Goal: Information Seeking & Learning: Learn about a topic

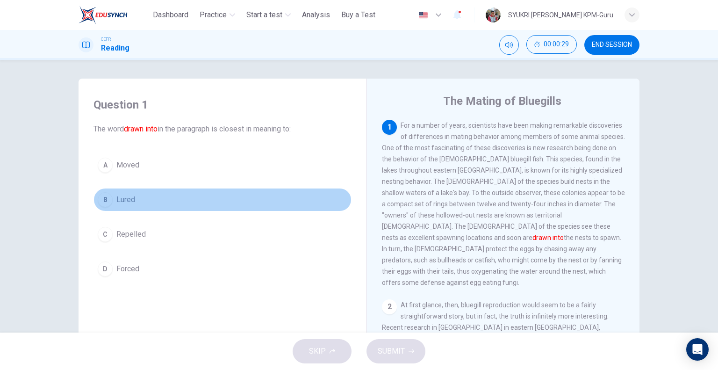
click at [104, 197] on div "B" at bounding box center [105, 199] width 15 height 15
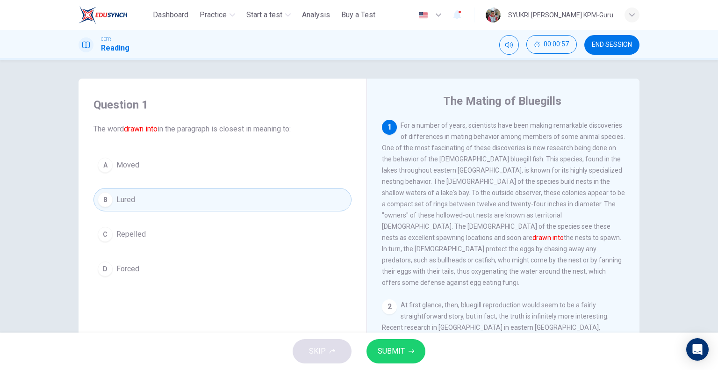
click at [391, 351] on span "SUBMIT" at bounding box center [391, 350] width 27 height 13
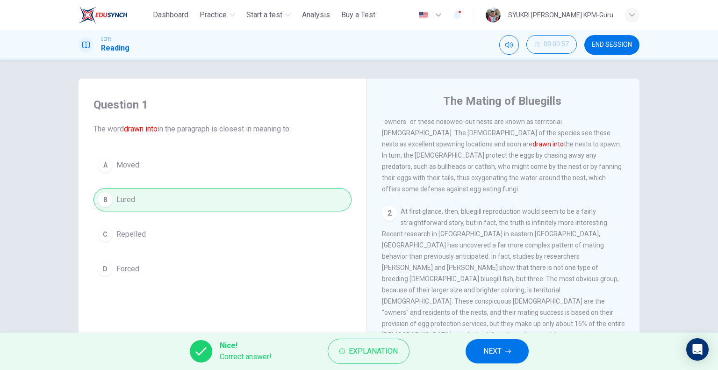
scroll to position [93, 0]
click at [362, 359] on button "Explanation" at bounding box center [369, 350] width 82 height 25
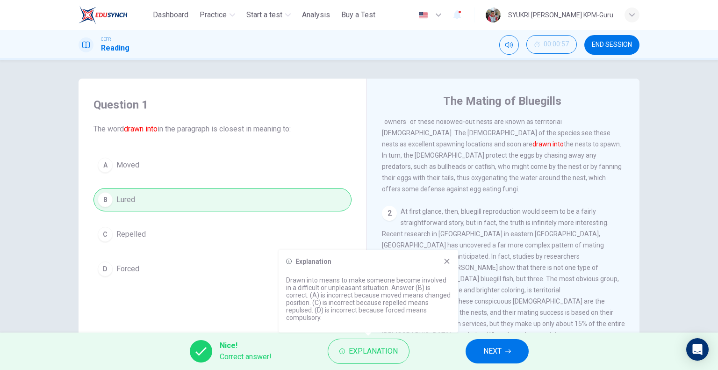
click at [449, 261] on icon at bounding box center [446, 261] width 7 height 7
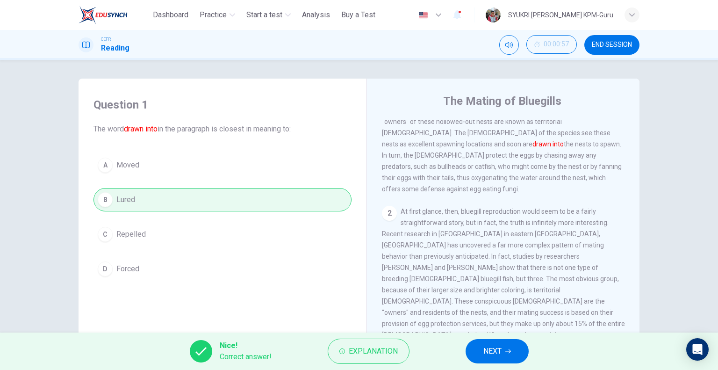
click at [507, 345] on button "NEXT" at bounding box center [497, 351] width 63 height 24
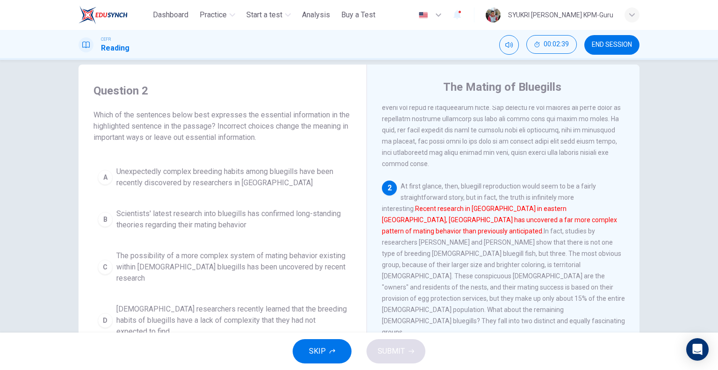
scroll to position [0, 0]
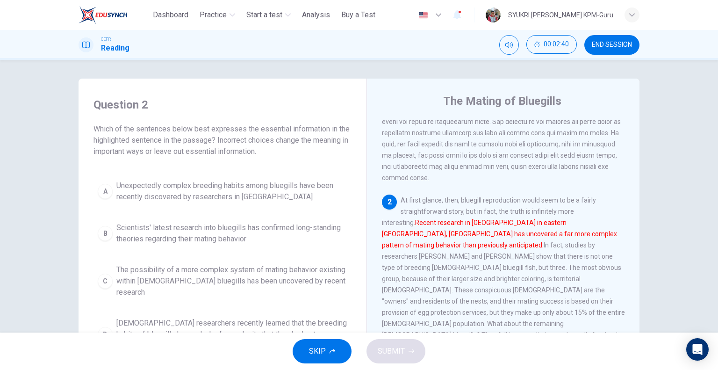
click at [105, 200] on button "A Unexpectedly complex breeding habits among bluegills have been recently disco…" at bounding box center [222, 191] width 258 height 31
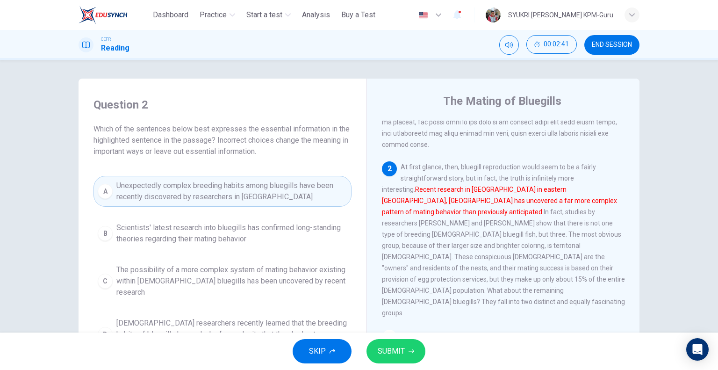
scroll to position [140, 0]
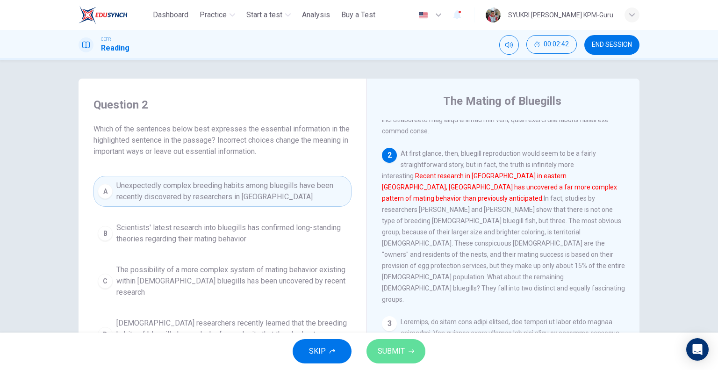
click at [417, 349] on button "SUBMIT" at bounding box center [395, 351] width 59 height 24
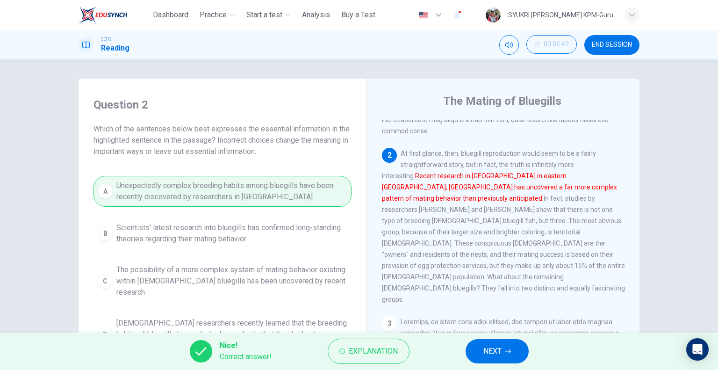
scroll to position [0, 0]
click at [374, 356] on span "Explanation" at bounding box center [373, 350] width 49 height 13
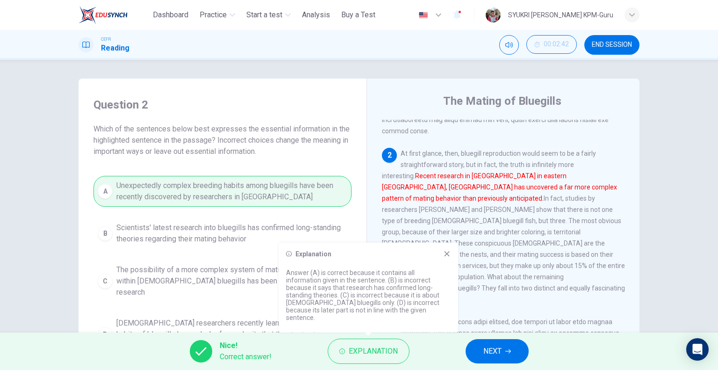
click at [447, 258] on icon at bounding box center [446, 253] width 7 height 7
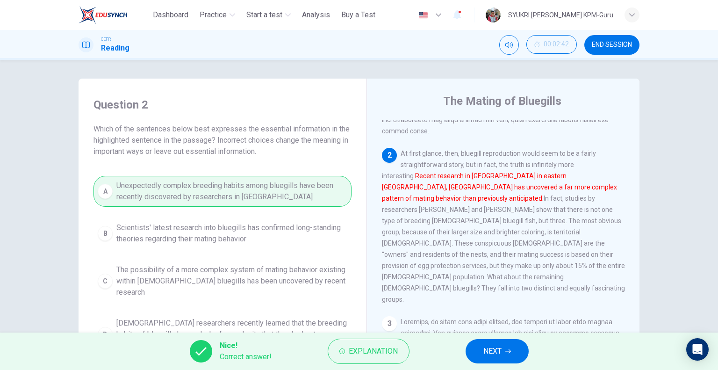
click at [509, 354] on button "NEXT" at bounding box center [497, 351] width 63 height 24
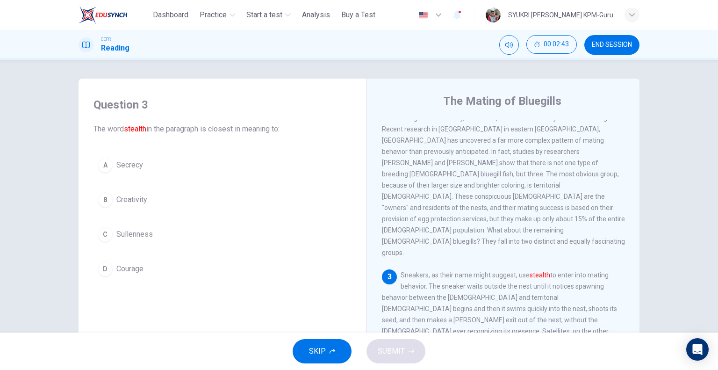
scroll to position [280, 0]
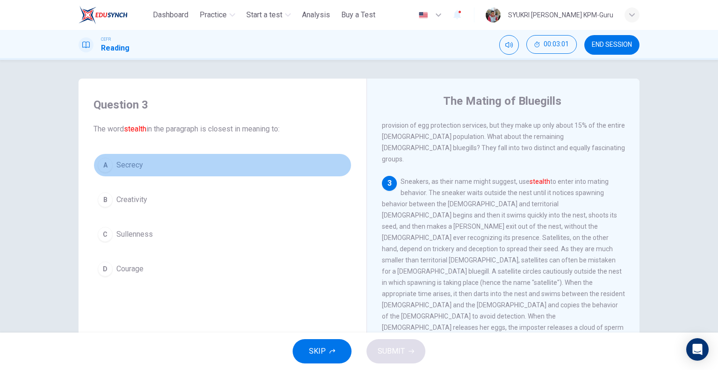
click at [106, 169] on div "A" at bounding box center [105, 165] width 15 height 15
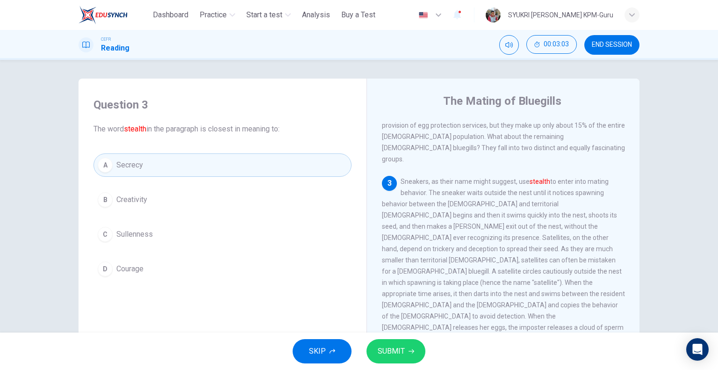
click at [402, 353] on span "SUBMIT" at bounding box center [391, 350] width 27 height 13
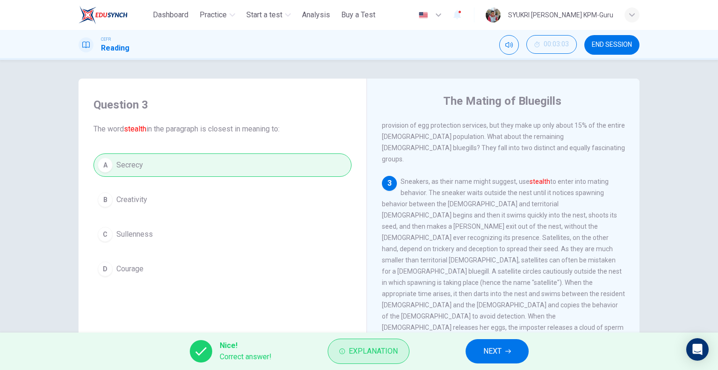
click at [381, 343] on button "Explanation" at bounding box center [369, 350] width 82 height 25
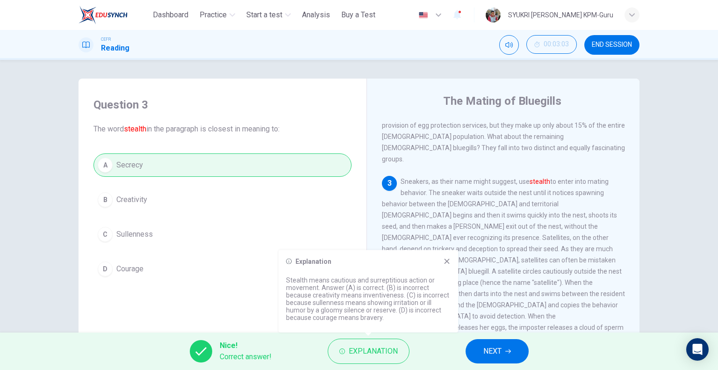
click at [450, 260] on icon at bounding box center [446, 261] width 7 height 7
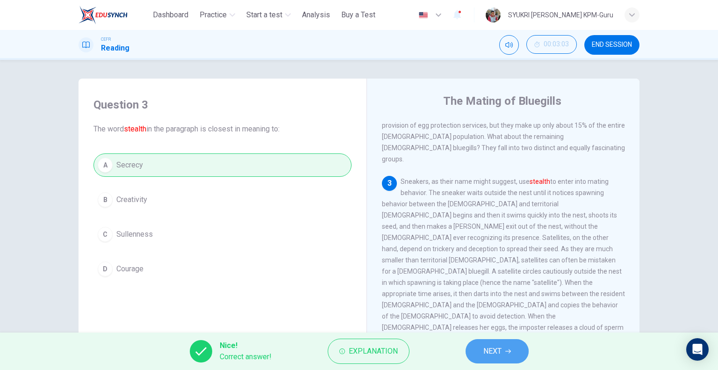
click at [510, 358] on button "NEXT" at bounding box center [497, 351] width 63 height 24
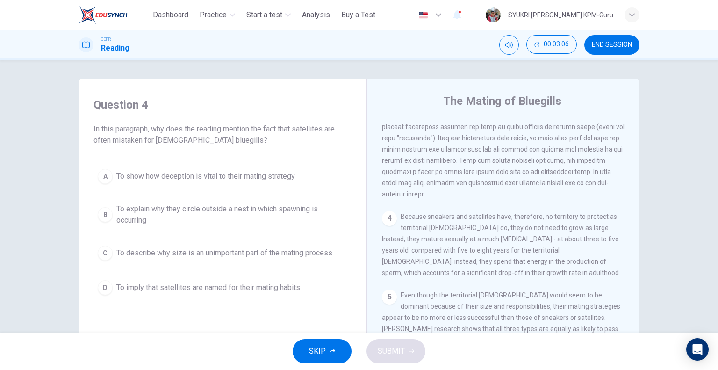
scroll to position [467, 0]
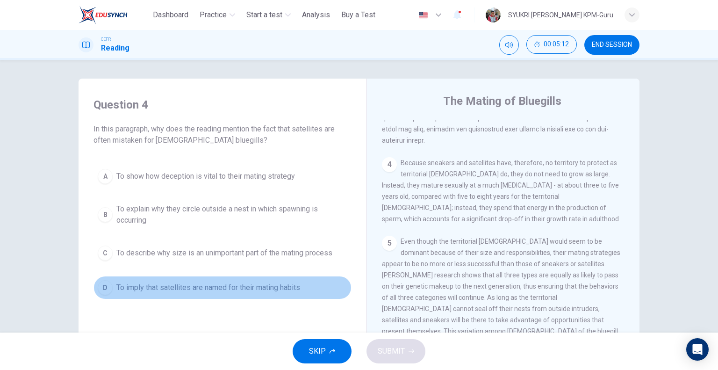
click at [100, 288] on div "D" at bounding box center [105, 287] width 15 height 15
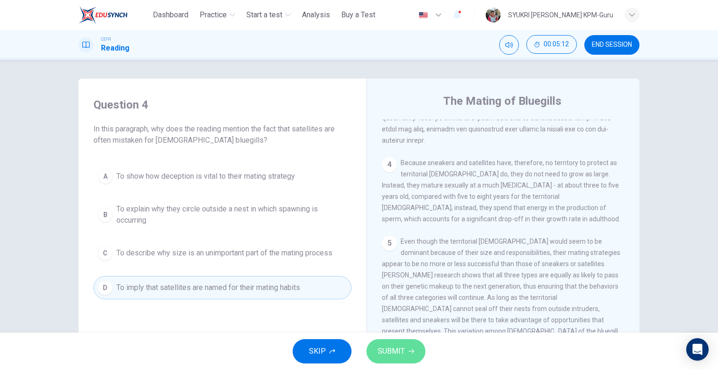
click at [384, 355] on span "SUBMIT" at bounding box center [391, 350] width 27 height 13
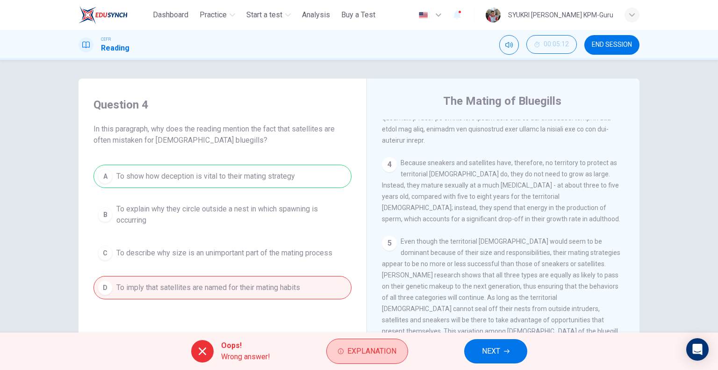
click at [370, 358] on button "Explanation" at bounding box center [367, 350] width 82 height 25
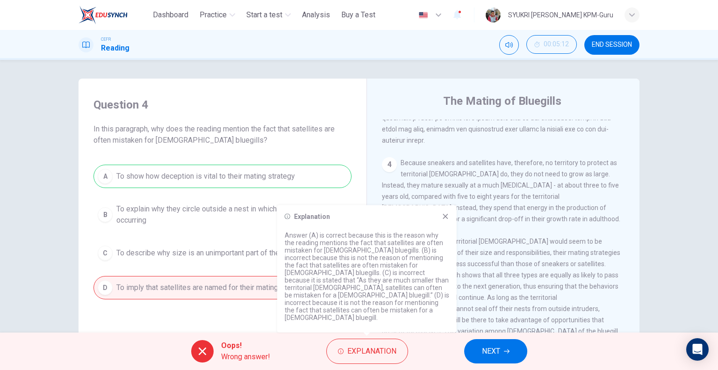
click at [443, 220] on icon at bounding box center [445, 216] width 7 height 7
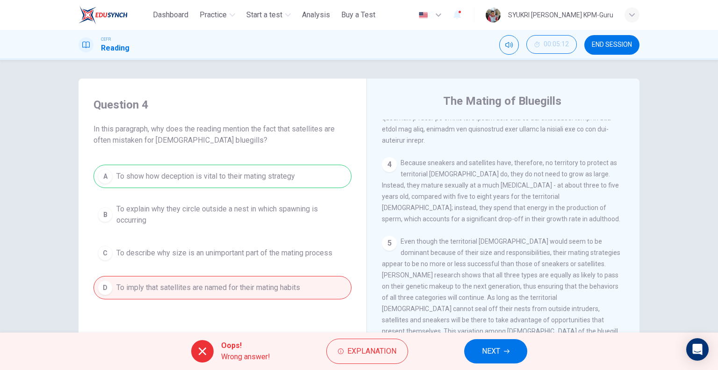
click at [505, 355] on button "NEXT" at bounding box center [495, 351] width 63 height 24
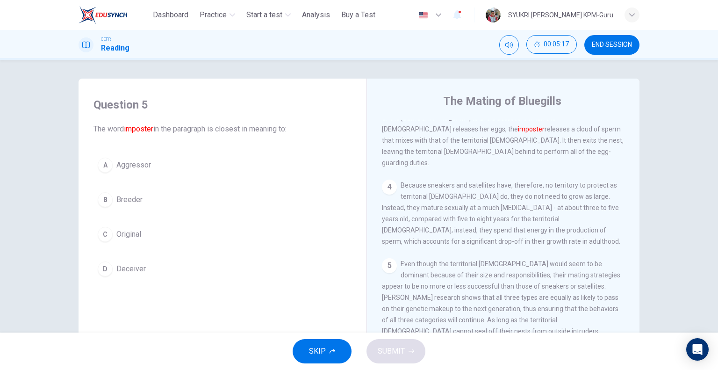
scroll to position [47, 0]
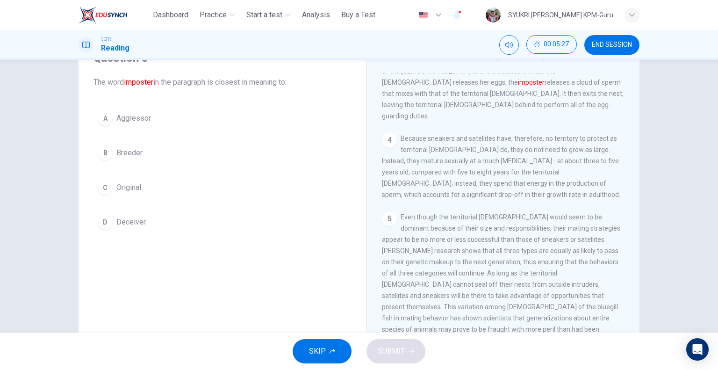
click at [106, 223] on div "D" at bounding box center [105, 222] width 15 height 15
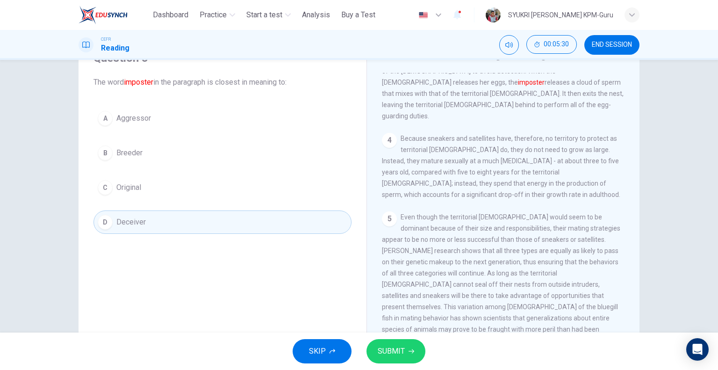
click at [407, 351] on button "SUBMIT" at bounding box center [395, 351] width 59 height 24
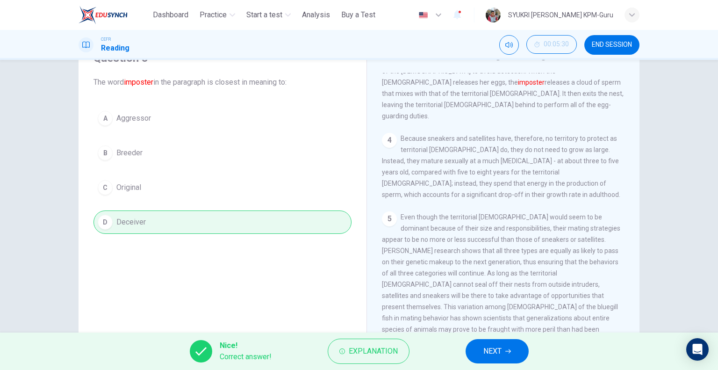
click at [522, 353] on button "NEXT" at bounding box center [497, 351] width 63 height 24
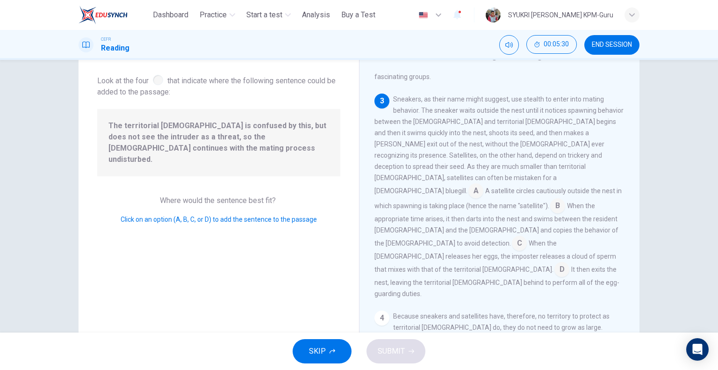
scroll to position [297, 0]
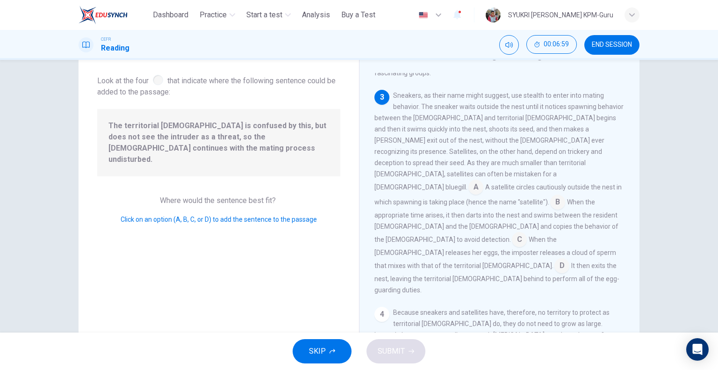
click at [569, 259] on input at bounding box center [561, 266] width 15 height 15
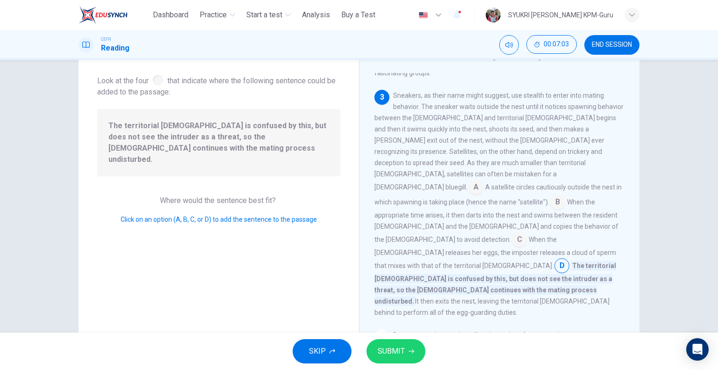
click at [409, 350] on icon "button" at bounding box center [412, 351] width 6 height 6
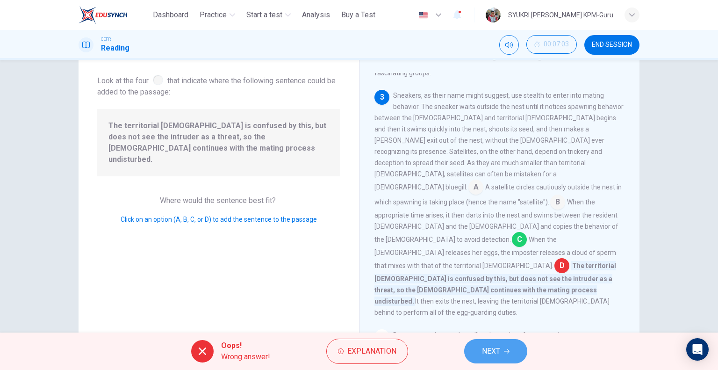
click at [483, 351] on span "NEXT" at bounding box center [491, 350] width 18 height 13
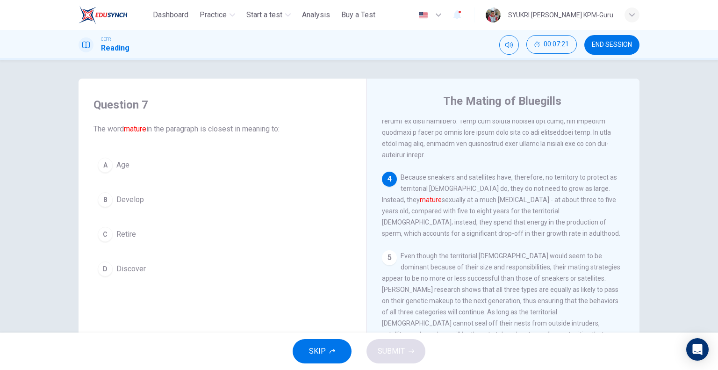
scroll to position [432, 0]
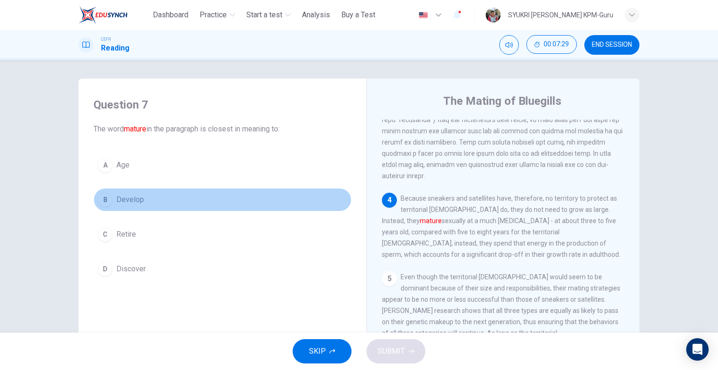
click at [101, 204] on div "B" at bounding box center [105, 199] width 15 height 15
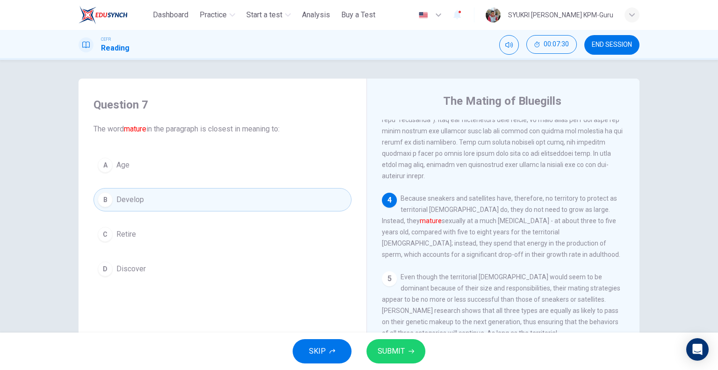
click at [390, 356] on span "SUBMIT" at bounding box center [391, 350] width 27 height 13
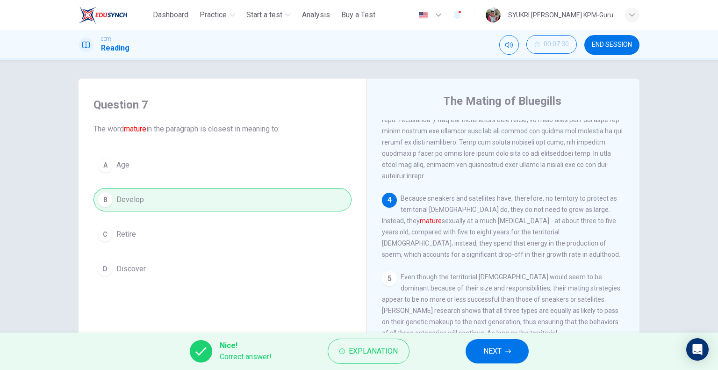
click at [509, 355] on button "NEXT" at bounding box center [497, 351] width 63 height 24
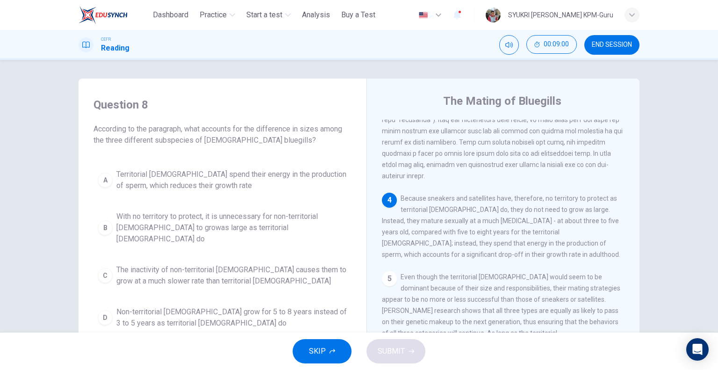
click at [101, 222] on div "B" at bounding box center [105, 227] width 15 height 15
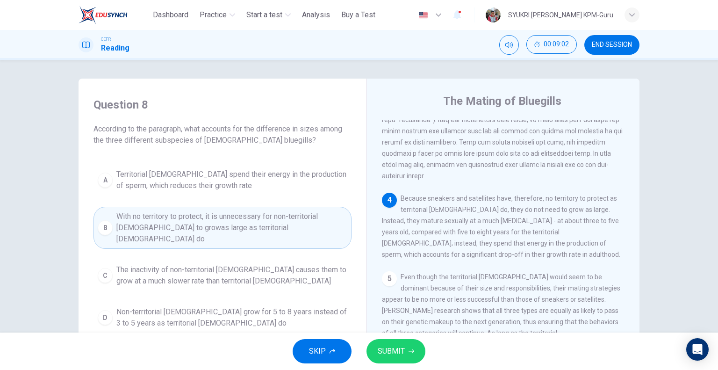
click at [410, 349] on icon "button" at bounding box center [412, 351] width 6 height 6
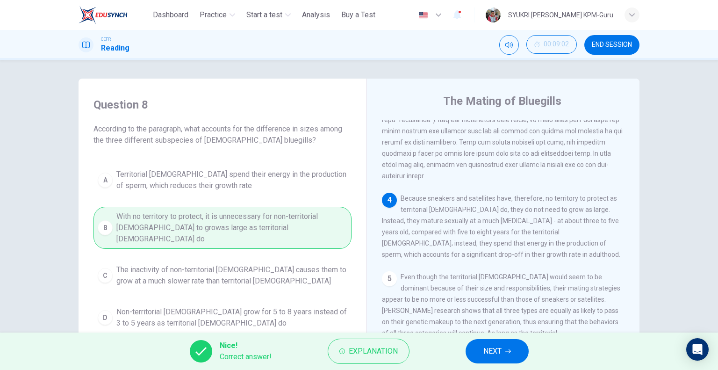
click at [501, 352] on span "NEXT" at bounding box center [492, 350] width 18 height 13
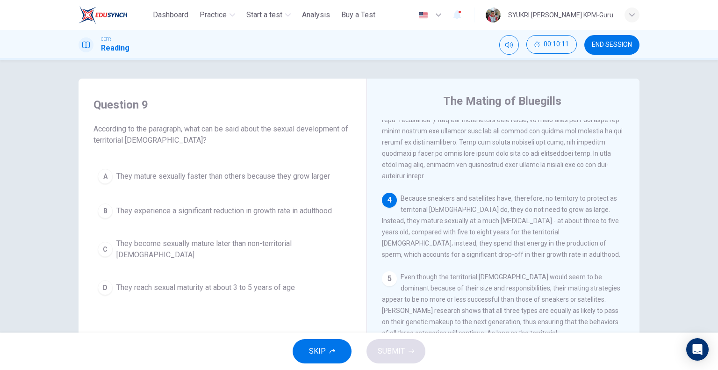
click at [102, 242] on div "C" at bounding box center [105, 249] width 15 height 15
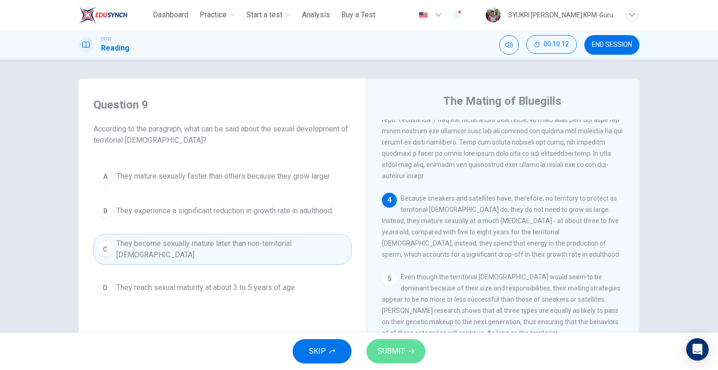
click at [409, 357] on button "SUBMIT" at bounding box center [395, 351] width 59 height 24
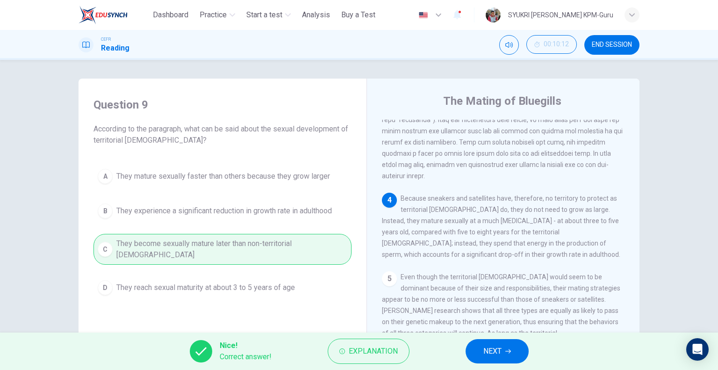
click at [495, 353] on span "NEXT" at bounding box center [492, 350] width 18 height 13
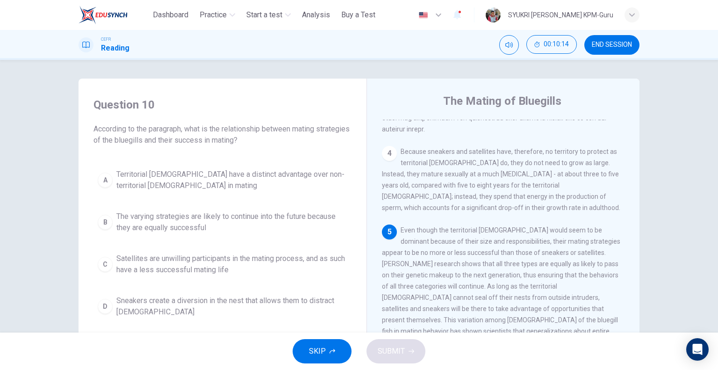
scroll to position [47, 0]
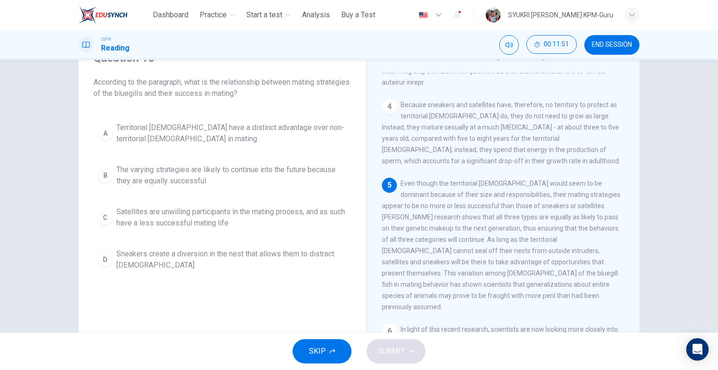
click at [102, 179] on div "B" at bounding box center [105, 175] width 15 height 15
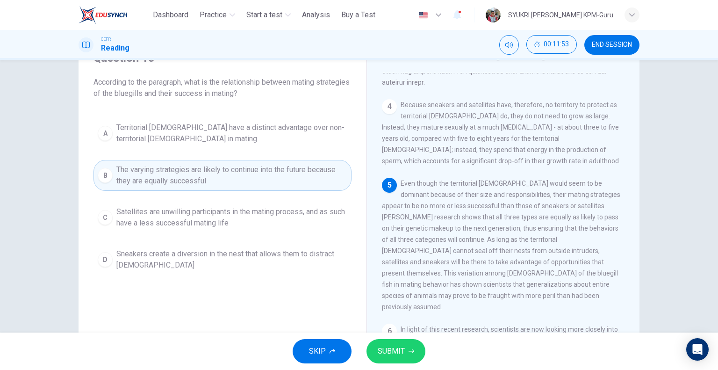
click at [409, 355] on button "SUBMIT" at bounding box center [395, 351] width 59 height 24
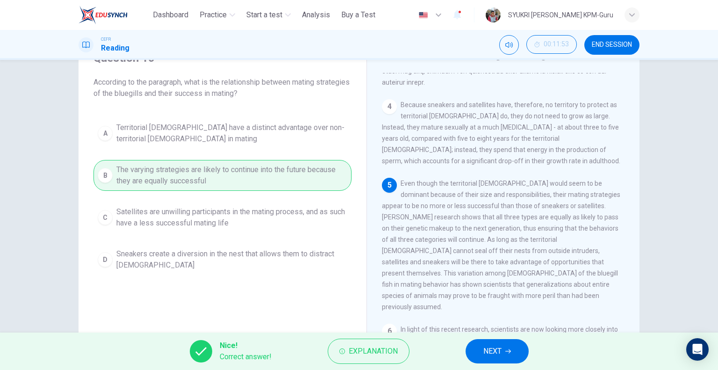
click at [494, 346] on span "NEXT" at bounding box center [492, 350] width 18 height 13
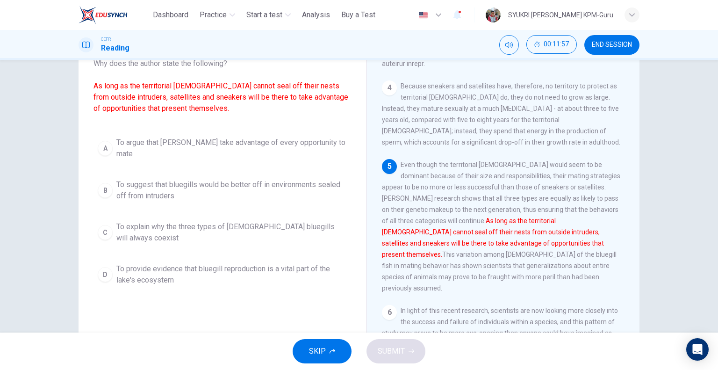
scroll to position [43, 0]
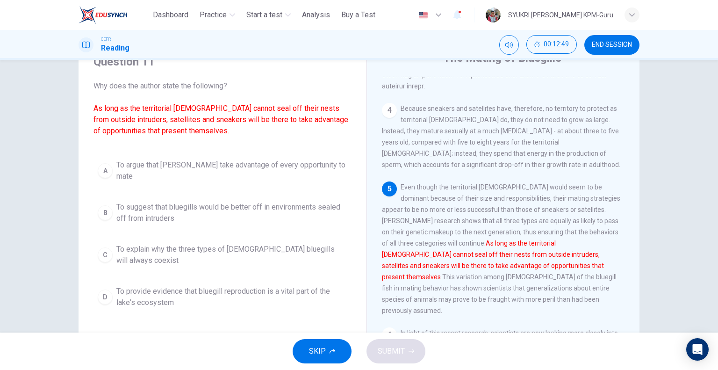
click at [172, 185] on div "A To argue that [PERSON_NAME] take advantage of every opportunity to mate B To …" at bounding box center [222, 233] width 258 height 157
click at [166, 203] on span "To suggest that bluegills would be better off in environments sealed off from i…" at bounding box center [231, 212] width 231 height 22
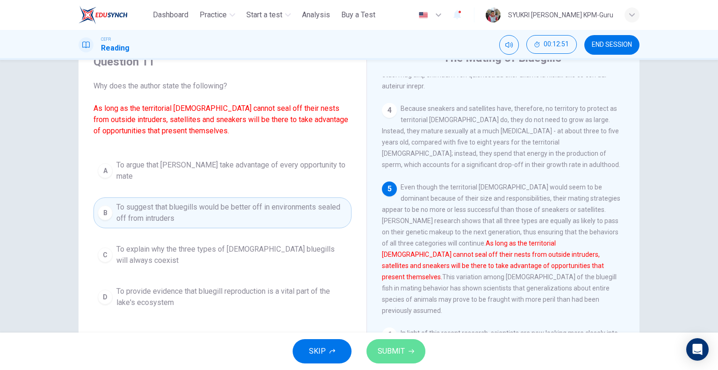
click at [402, 352] on span "SUBMIT" at bounding box center [391, 350] width 27 height 13
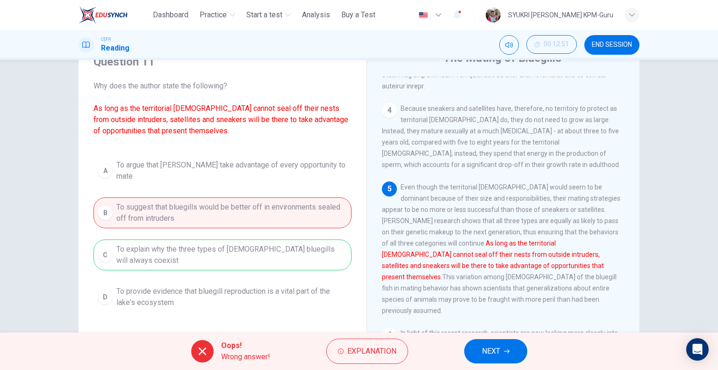
click at [492, 354] on span "NEXT" at bounding box center [491, 350] width 18 height 13
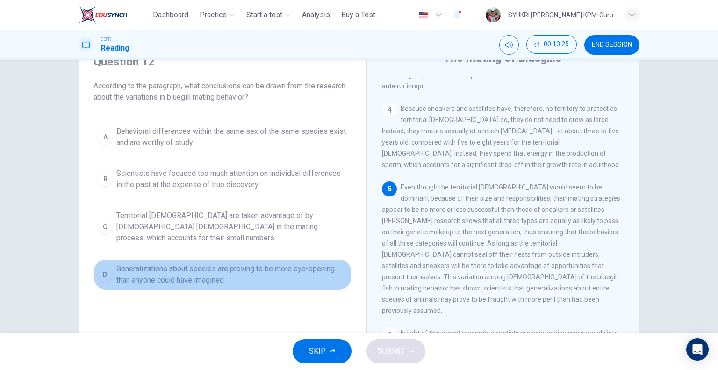
click at [100, 267] on div "D" at bounding box center [105, 274] width 15 height 15
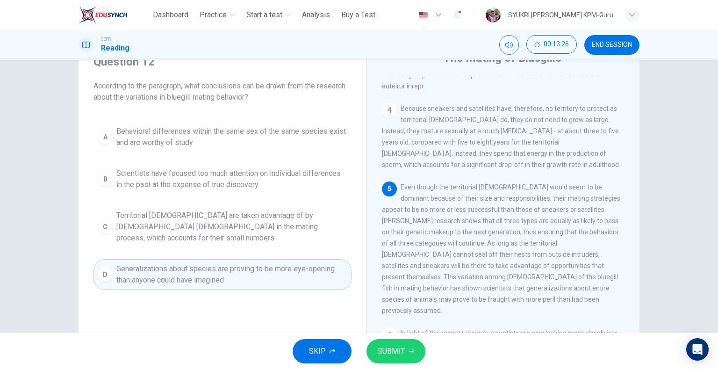
click at [398, 349] on span "SUBMIT" at bounding box center [391, 350] width 27 height 13
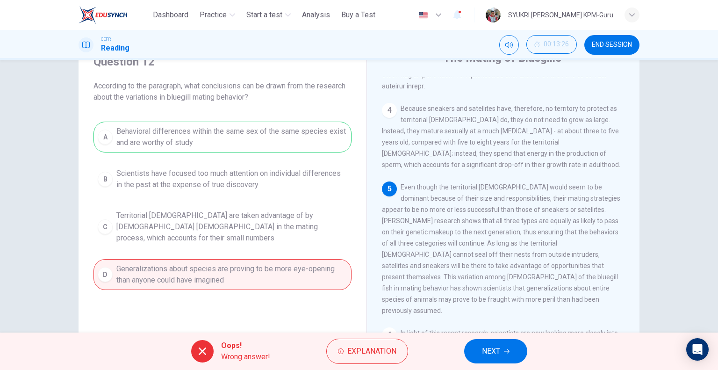
click at [501, 346] on button "NEXT" at bounding box center [495, 351] width 63 height 24
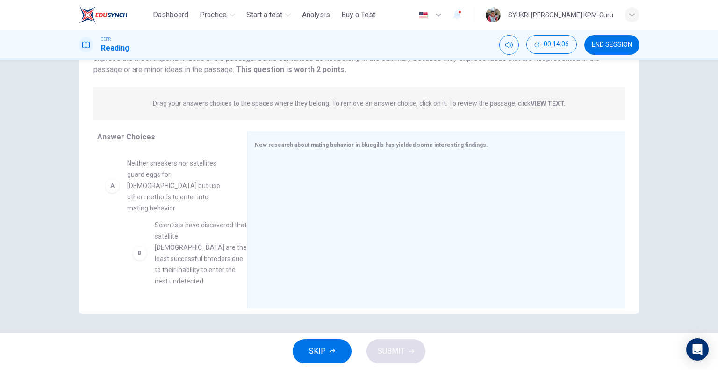
scroll to position [0, 0]
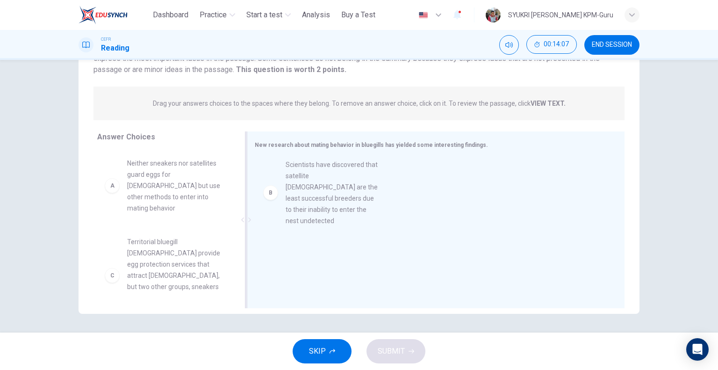
drag, startPoint x: 108, startPoint y: 263, endPoint x: 273, endPoint y: 195, distance: 178.2
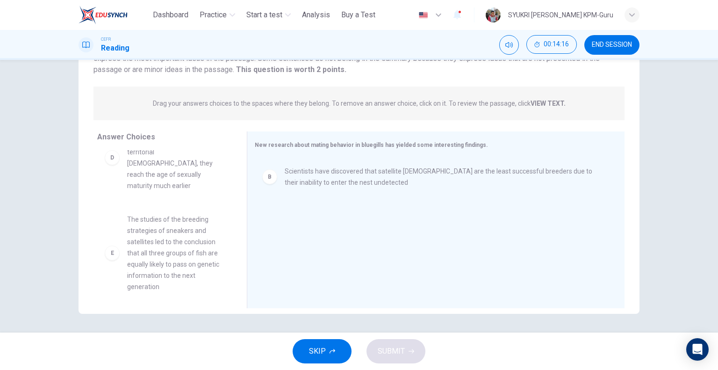
scroll to position [264, 0]
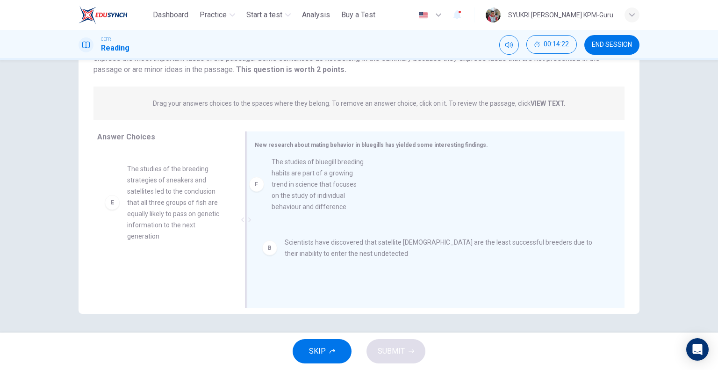
drag, startPoint x: 115, startPoint y: 267, endPoint x: 272, endPoint y: 193, distance: 173.1
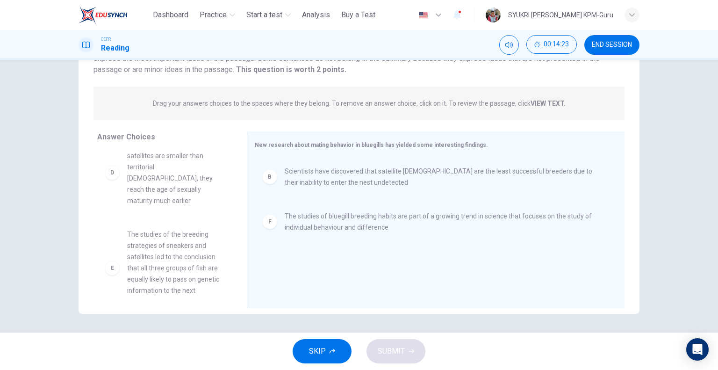
scroll to position [185, 0]
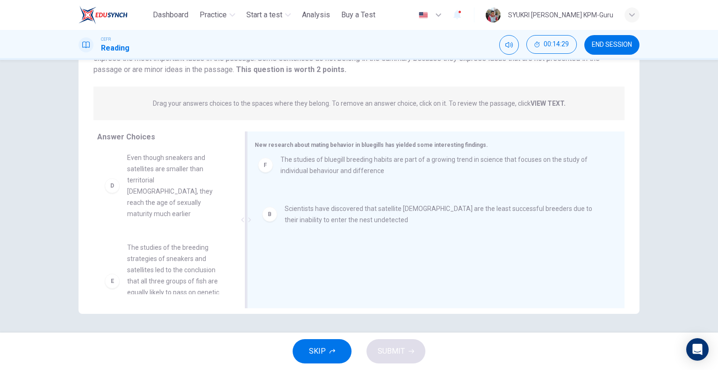
drag, startPoint x: 310, startPoint y: 231, endPoint x: 310, endPoint y: 175, distance: 56.1
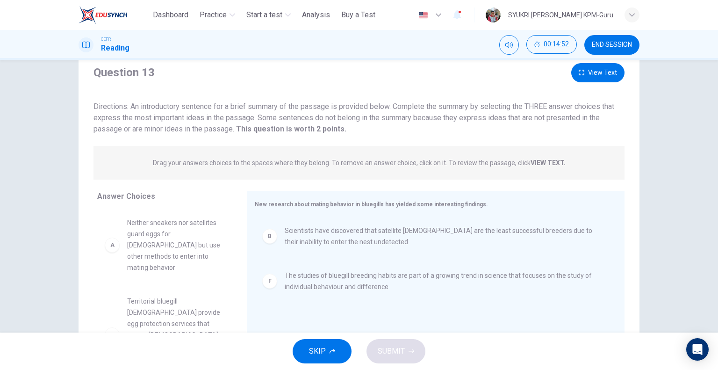
scroll to position [47, 0]
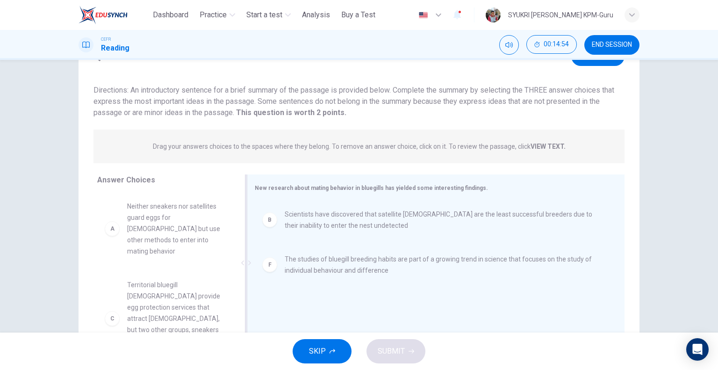
click at [268, 227] on div "B Scientists have discovered that satellite [DEMOGRAPHIC_DATA] are the least su…" at bounding box center [432, 219] width 340 height 22
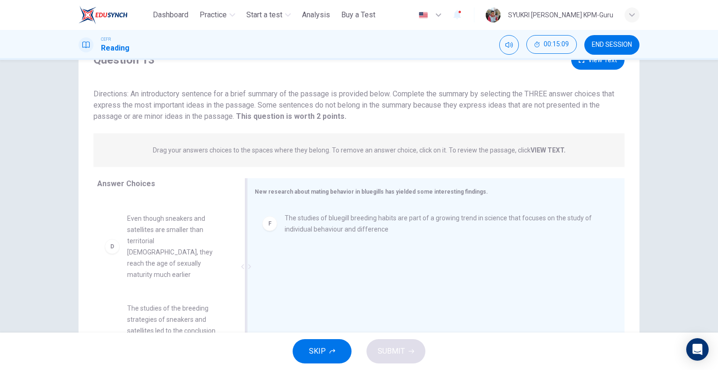
scroll to position [264, 0]
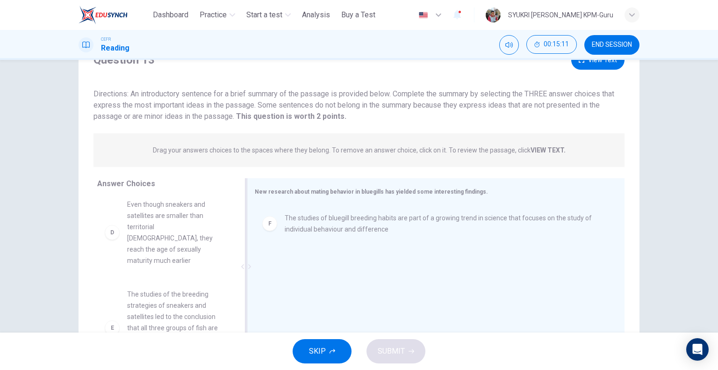
click at [112, 320] on div "E" at bounding box center [112, 327] width 15 height 15
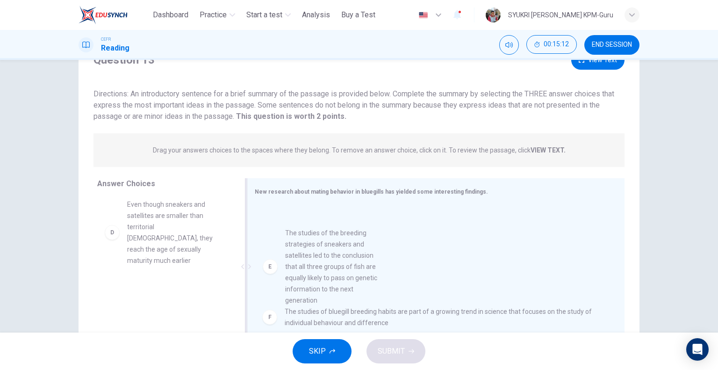
drag, startPoint x: 112, startPoint y: 295, endPoint x: 277, endPoint y: 268, distance: 166.8
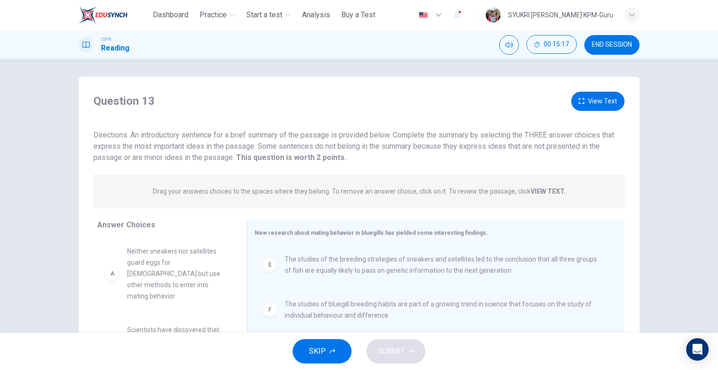
scroll to position [0, 0]
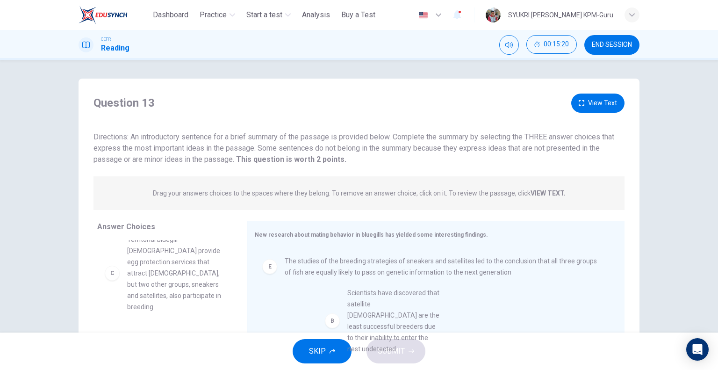
drag, startPoint x: 109, startPoint y: 259, endPoint x: 335, endPoint y: 327, distance: 235.3
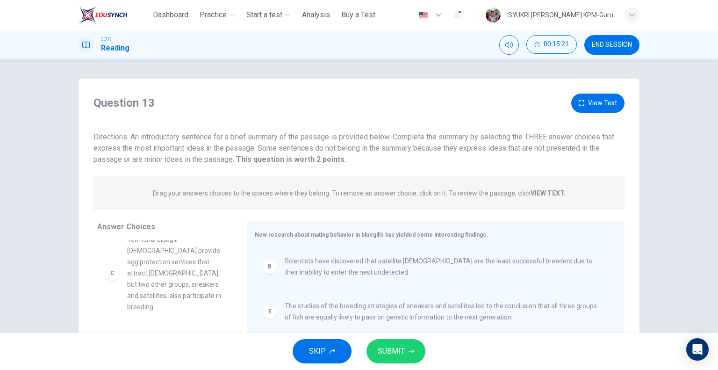
scroll to position [84, 0]
click at [403, 349] on span "SUBMIT" at bounding box center [391, 350] width 27 height 13
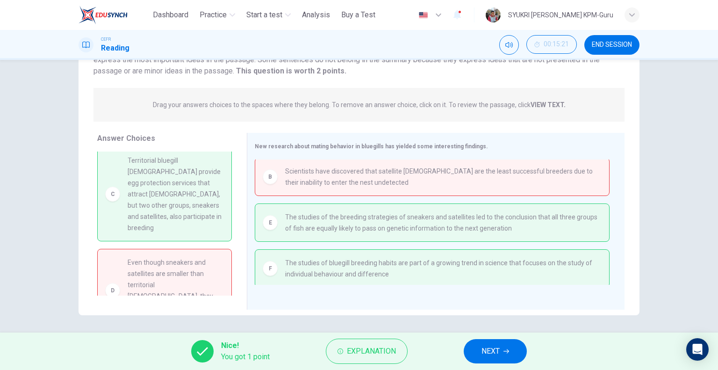
scroll to position [90, 0]
click at [512, 351] on button "NEXT" at bounding box center [495, 351] width 63 height 24
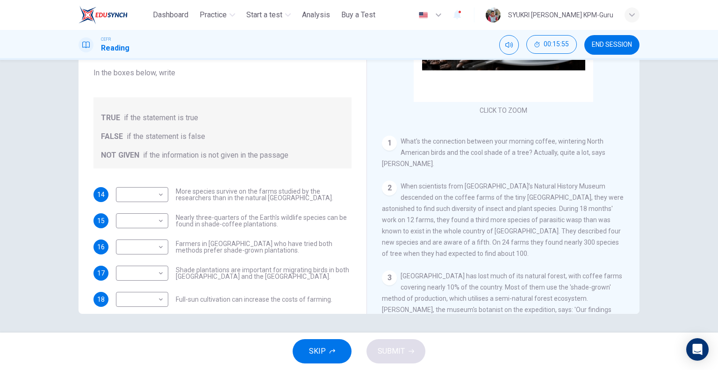
scroll to position [93, 0]
click at [160, 200] on body "This site uses cookies, as explained in our Privacy Policy . If you agree to th…" at bounding box center [359, 185] width 718 height 370
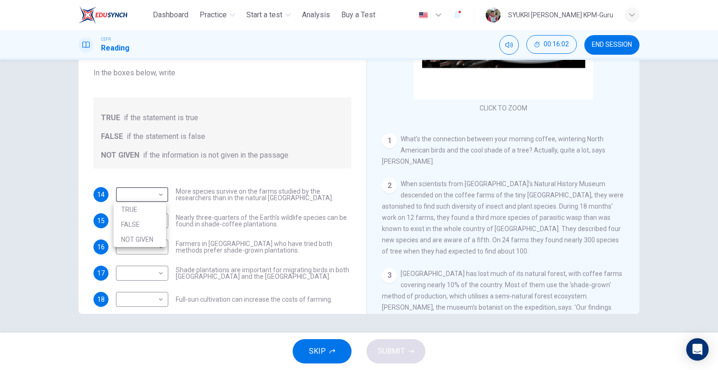
click at [162, 192] on div at bounding box center [359, 185] width 718 height 370
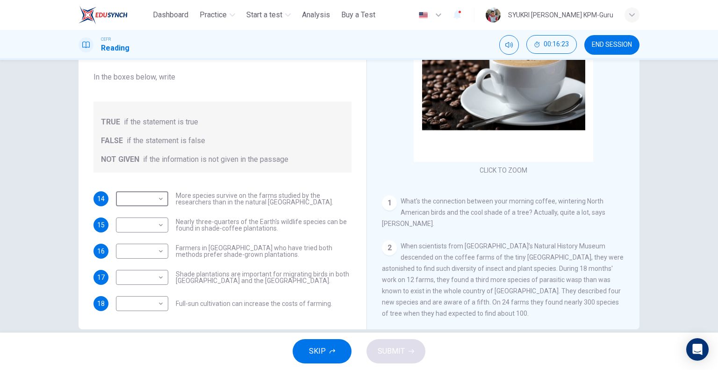
scroll to position [90, 0]
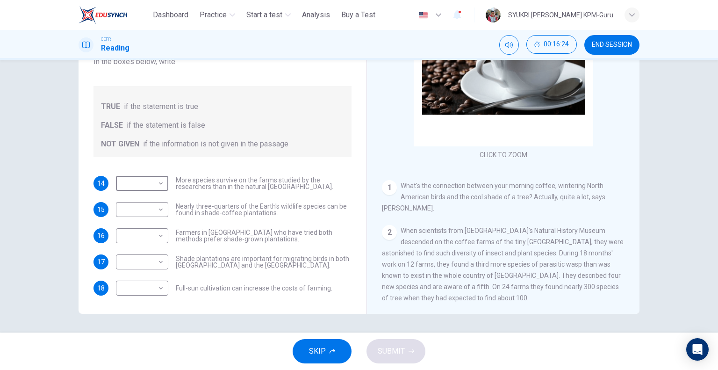
click at [334, 351] on icon "button" at bounding box center [333, 351] width 6 height 5
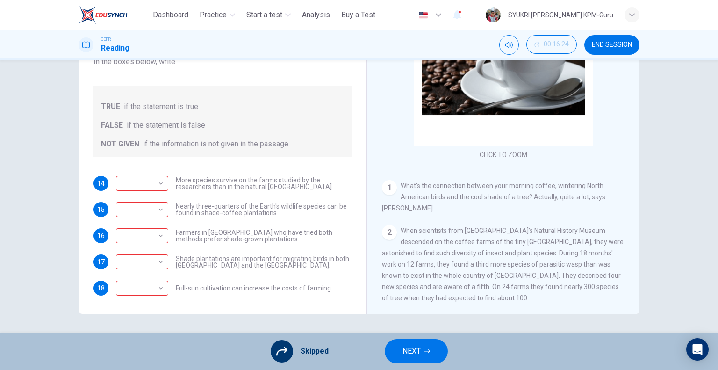
click at [431, 357] on button "NEXT" at bounding box center [416, 351] width 63 height 24
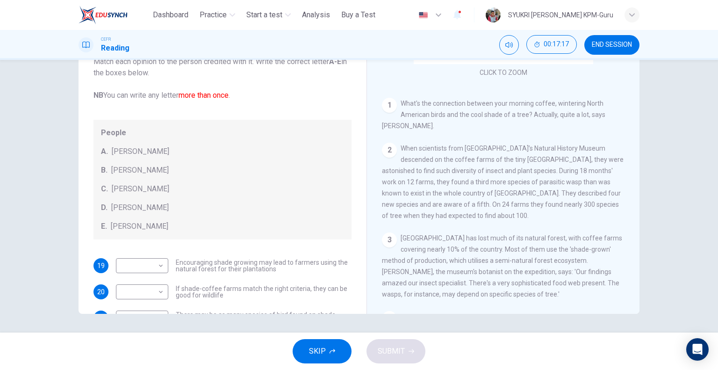
scroll to position [75, 0]
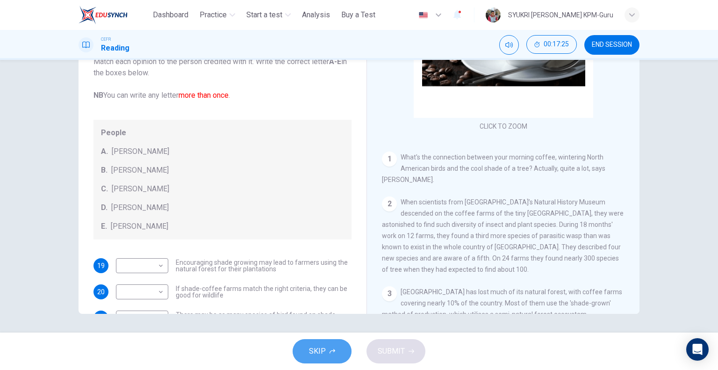
click at [333, 348] on icon "button" at bounding box center [333, 351] width 6 height 6
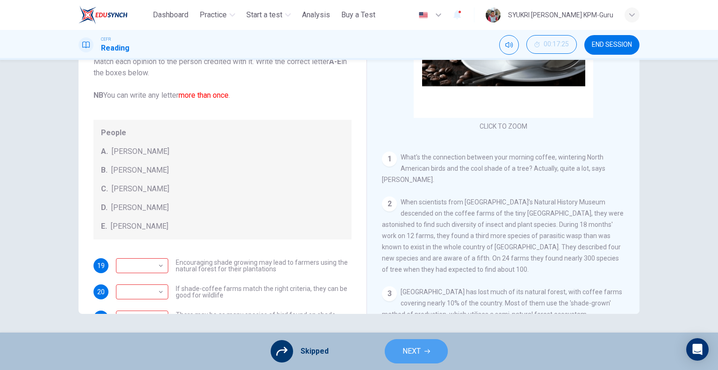
click at [414, 357] on span "NEXT" at bounding box center [411, 350] width 18 height 13
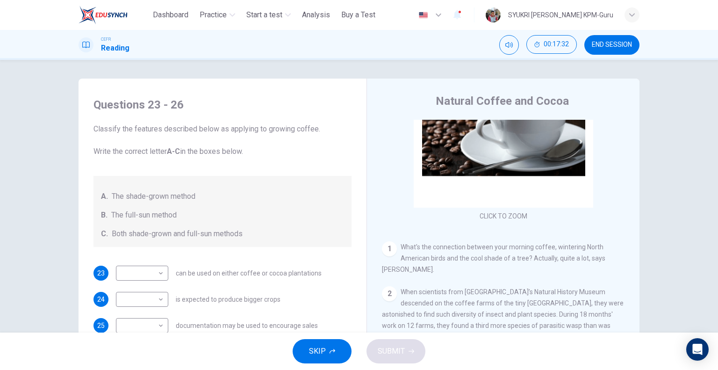
scroll to position [47, 0]
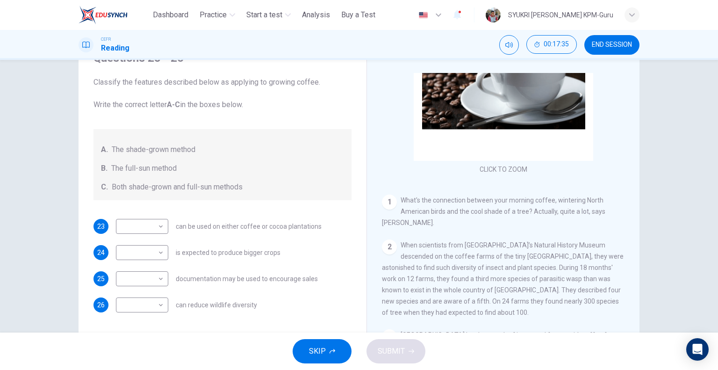
click at [321, 356] on span "SKIP" at bounding box center [317, 350] width 17 height 13
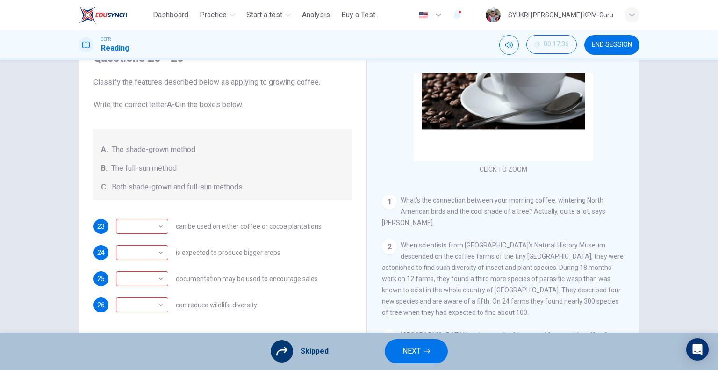
click at [402, 356] on span "NEXT" at bounding box center [411, 350] width 18 height 13
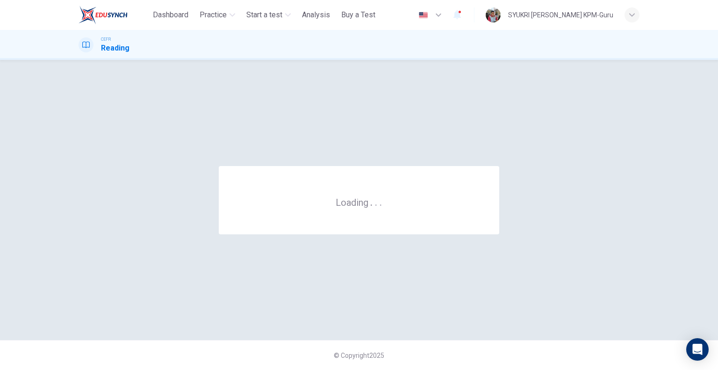
scroll to position [0, 0]
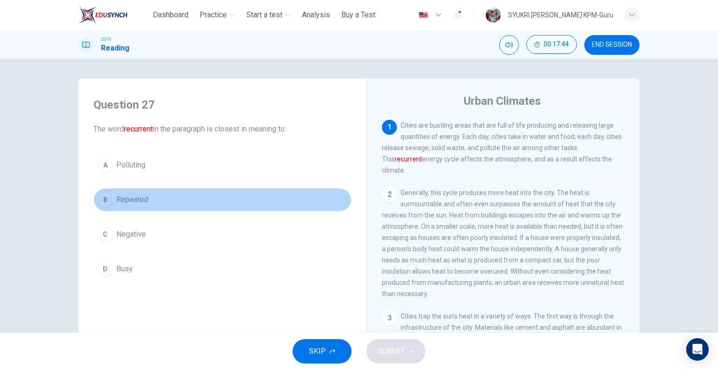
click at [117, 205] on button "B Repeated" at bounding box center [222, 199] width 258 height 23
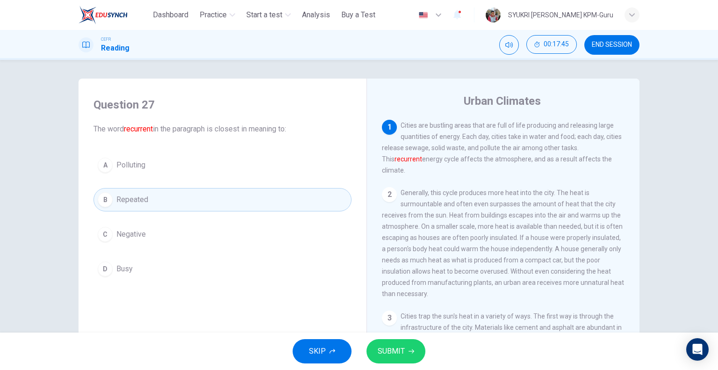
click at [393, 347] on span "SUBMIT" at bounding box center [391, 350] width 27 height 13
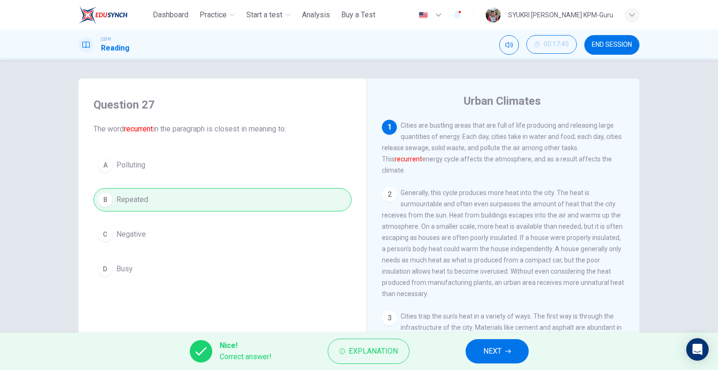
click at [526, 361] on div "Nice! Correct answer! Explanation NEXT" at bounding box center [359, 350] width 718 height 37
click at [513, 352] on button "NEXT" at bounding box center [497, 351] width 63 height 24
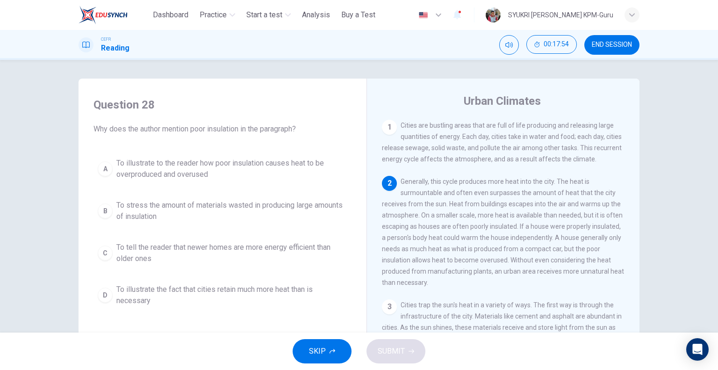
click at [334, 348] on icon "button" at bounding box center [333, 351] width 6 height 6
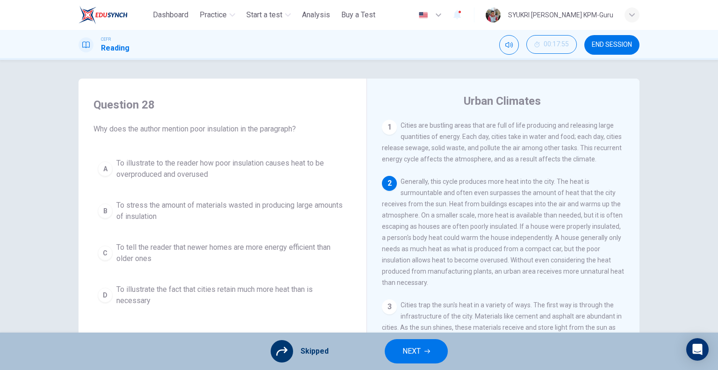
click at [422, 355] on button "NEXT" at bounding box center [416, 351] width 63 height 24
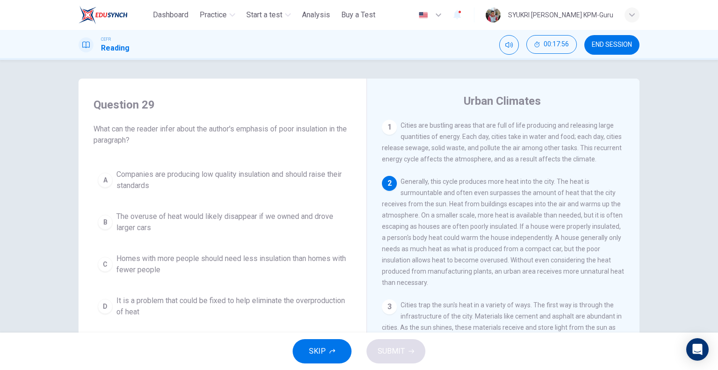
click at [319, 356] on span "SKIP" at bounding box center [317, 350] width 17 height 13
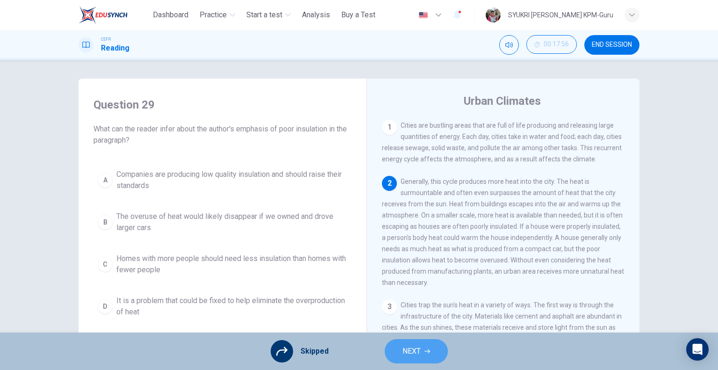
click at [435, 353] on button "NEXT" at bounding box center [416, 351] width 63 height 24
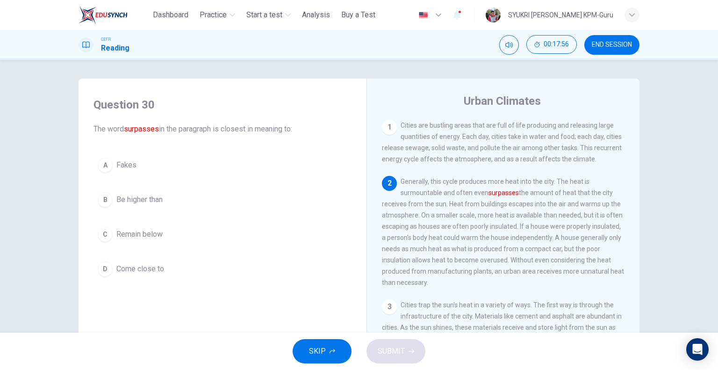
click at [319, 352] on span "SKIP" at bounding box center [317, 350] width 17 height 13
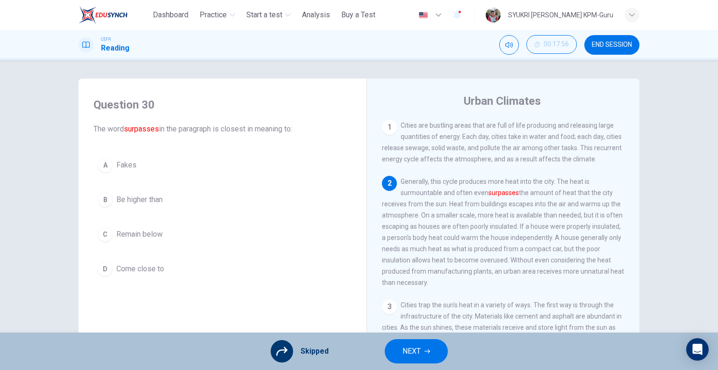
click at [400, 355] on button "NEXT" at bounding box center [416, 351] width 63 height 24
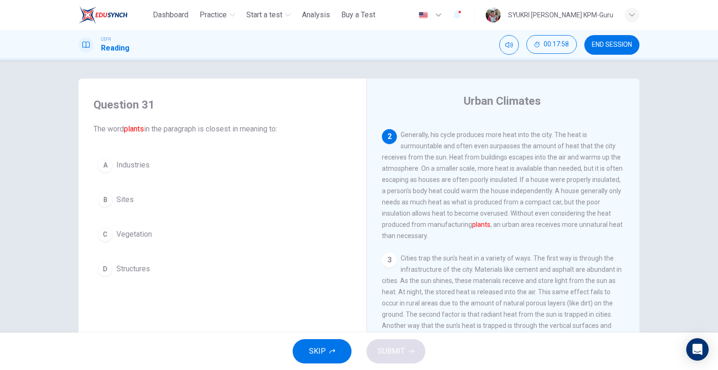
scroll to position [93, 0]
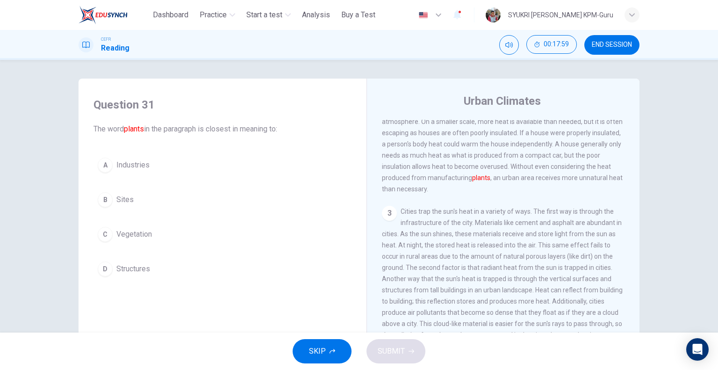
click at [325, 355] on span "SKIP" at bounding box center [317, 350] width 17 height 13
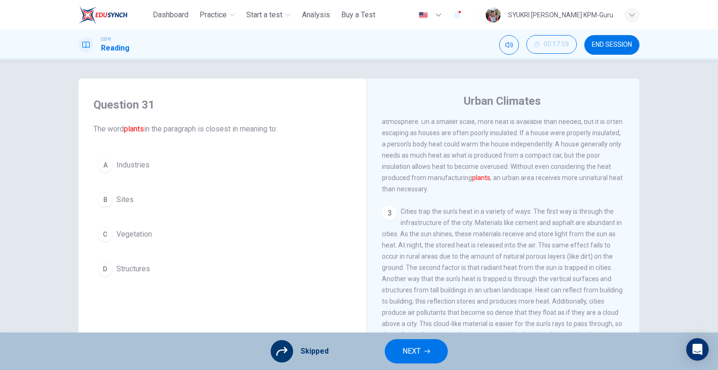
click at [416, 354] on span "NEXT" at bounding box center [411, 350] width 18 height 13
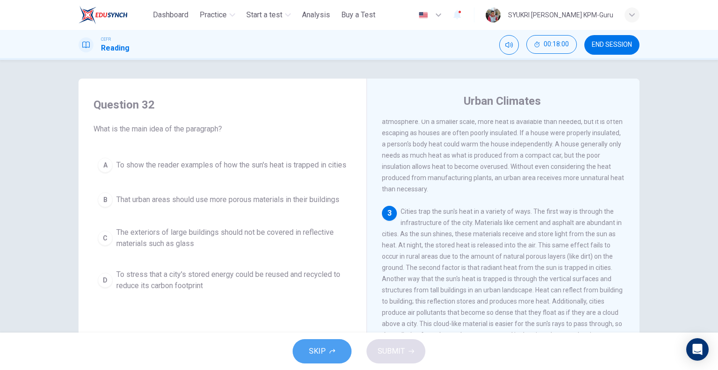
click at [315, 357] on span "SKIP" at bounding box center [317, 350] width 17 height 13
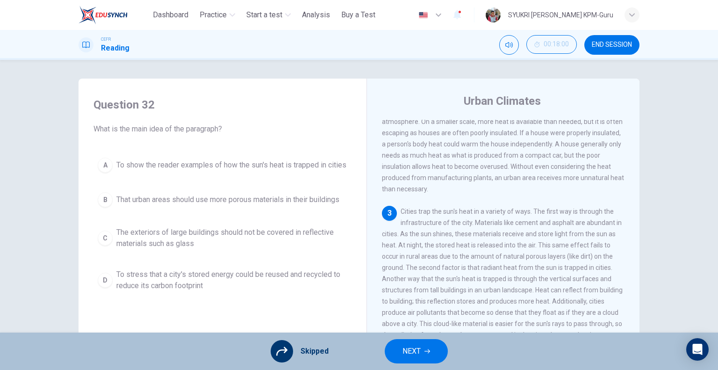
click at [399, 355] on button "NEXT" at bounding box center [416, 351] width 63 height 24
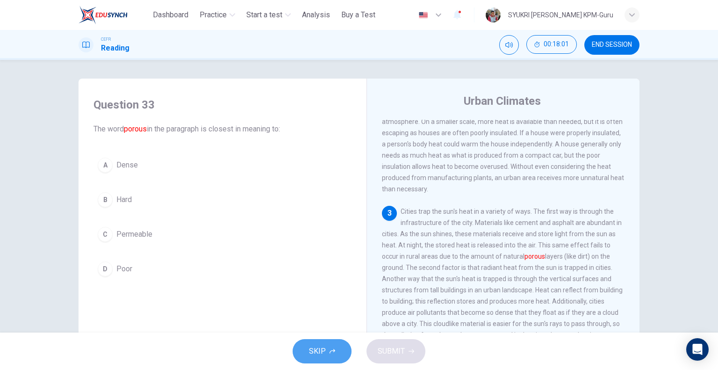
click at [331, 357] on button "SKIP" at bounding box center [322, 351] width 59 height 24
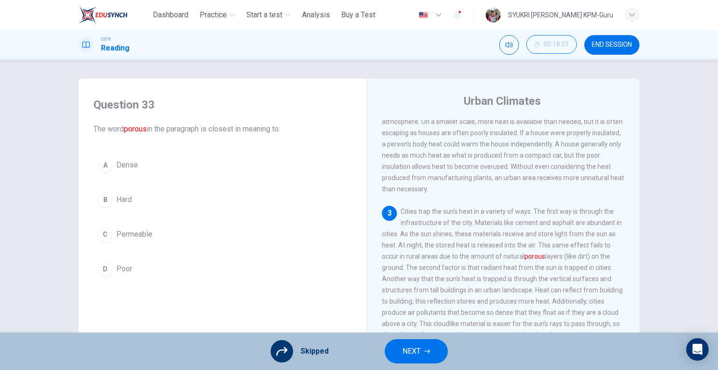
click at [409, 355] on span "NEXT" at bounding box center [411, 350] width 18 height 13
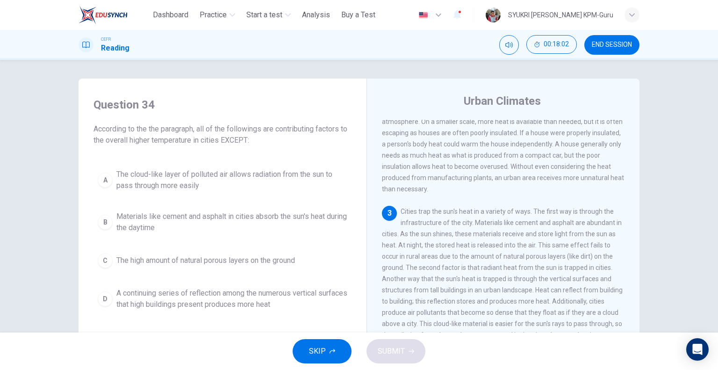
click at [320, 347] on span "SKIP" at bounding box center [317, 350] width 17 height 13
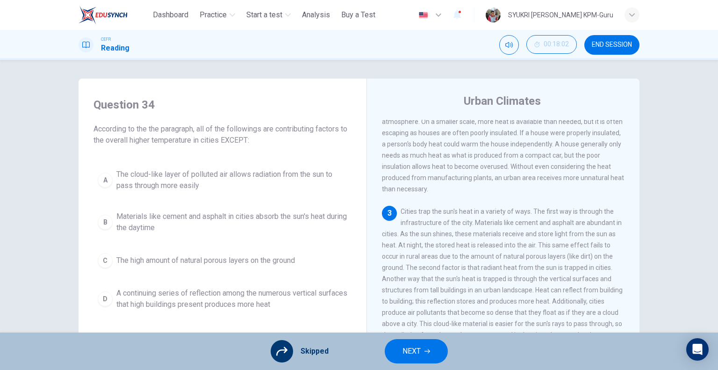
click at [393, 349] on button "NEXT" at bounding box center [416, 351] width 63 height 24
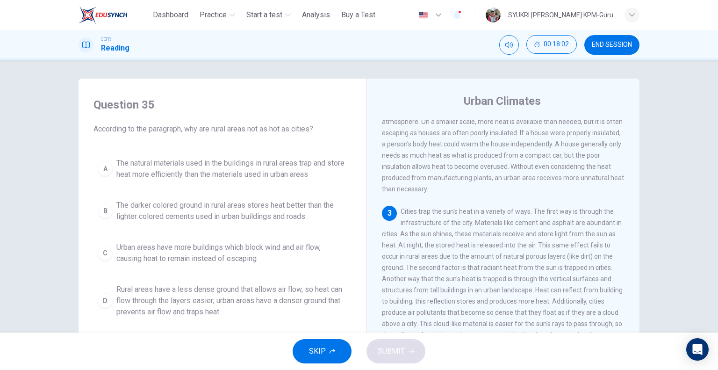
click at [308, 352] on button "SKIP" at bounding box center [322, 351] width 59 height 24
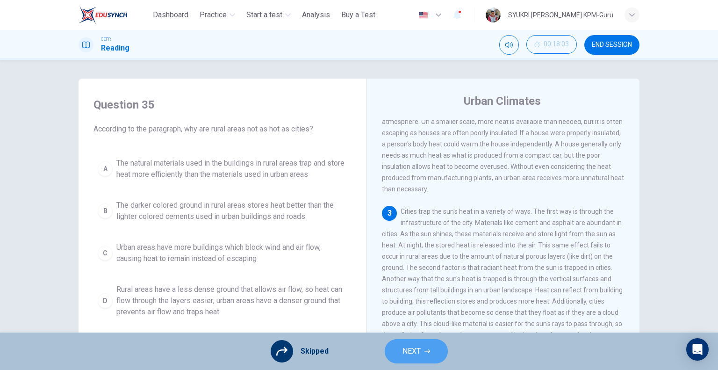
click at [416, 355] on span "NEXT" at bounding box center [411, 350] width 18 height 13
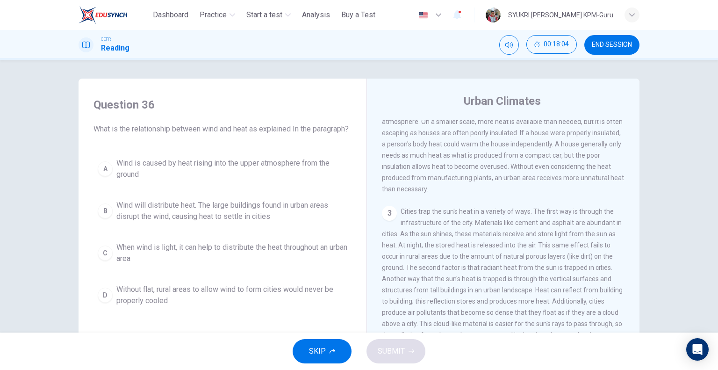
click at [325, 357] on span "SKIP" at bounding box center [317, 350] width 17 height 13
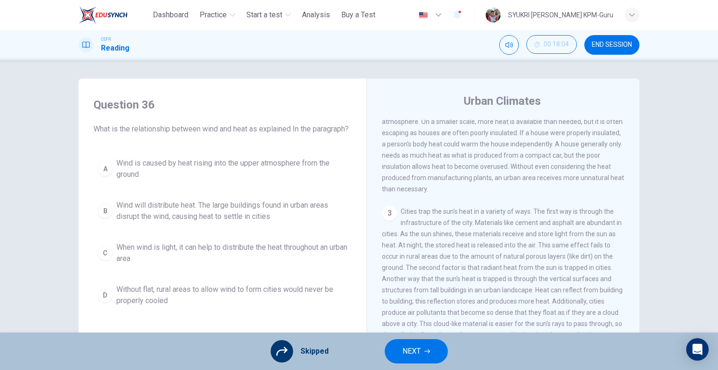
click at [413, 352] on span "NEXT" at bounding box center [411, 350] width 18 height 13
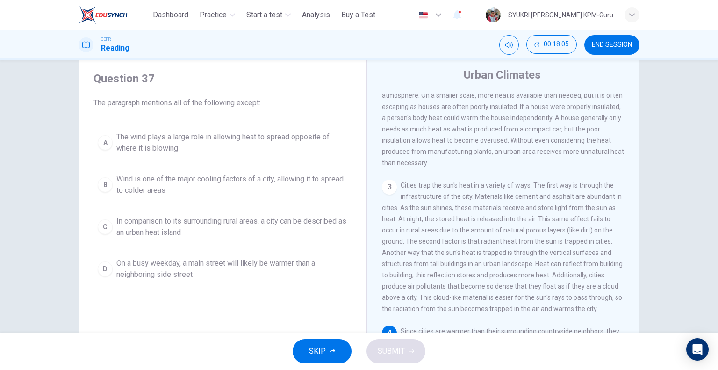
scroll to position [47, 0]
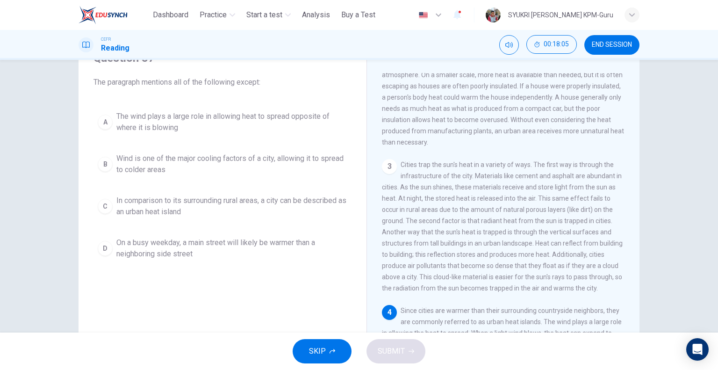
click at [337, 353] on button "SKIP" at bounding box center [322, 351] width 59 height 24
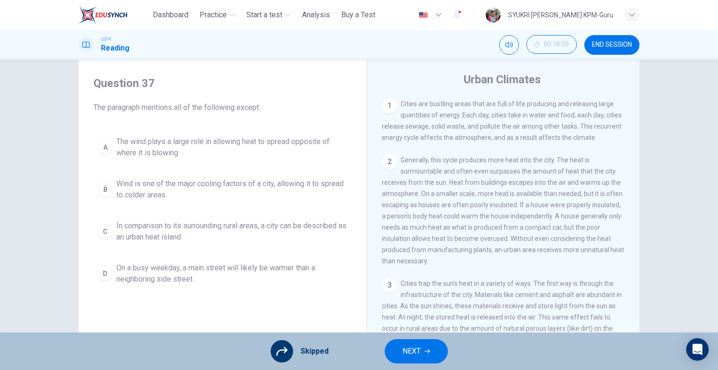
scroll to position [0, 0]
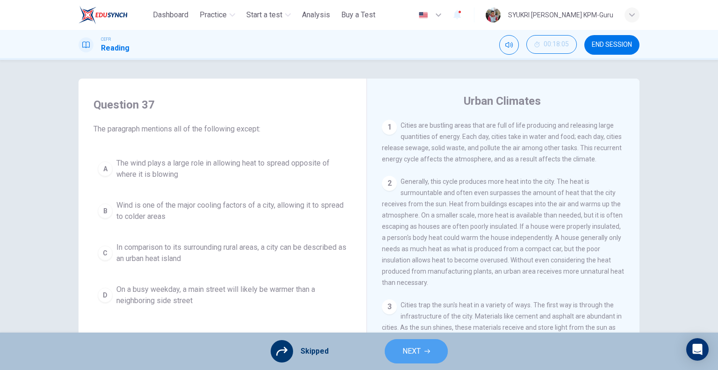
click at [418, 351] on span "NEXT" at bounding box center [411, 350] width 18 height 13
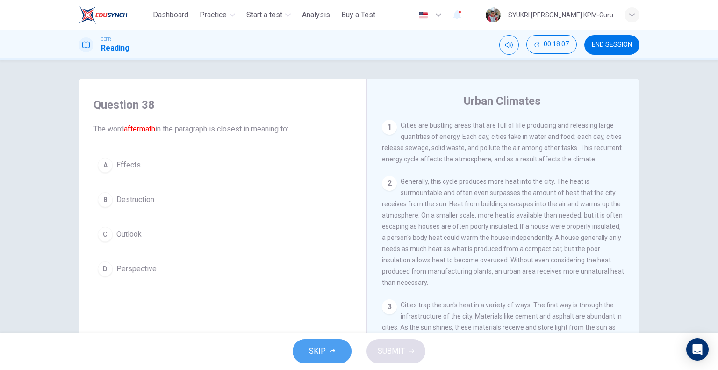
click at [341, 347] on button "SKIP" at bounding box center [322, 351] width 59 height 24
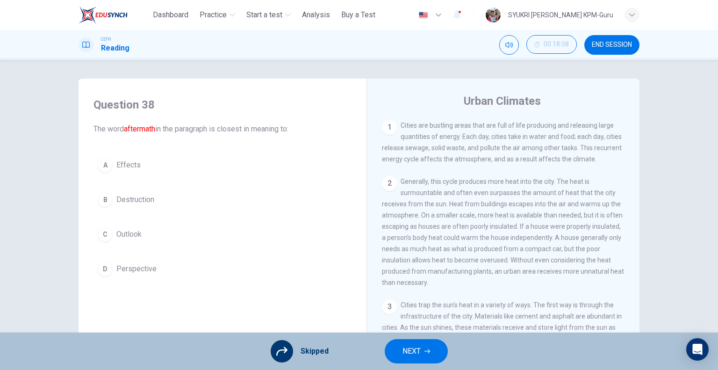
click at [412, 358] on button "NEXT" at bounding box center [416, 351] width 63 height 24
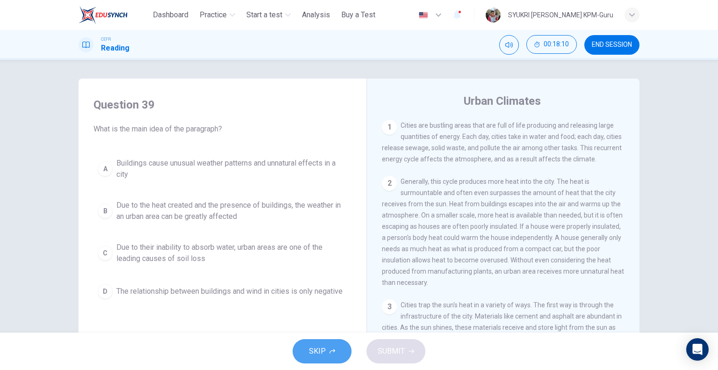
click at [324, 353] on span "SKIP" at bounding box center [317, 350] width 17 height 13
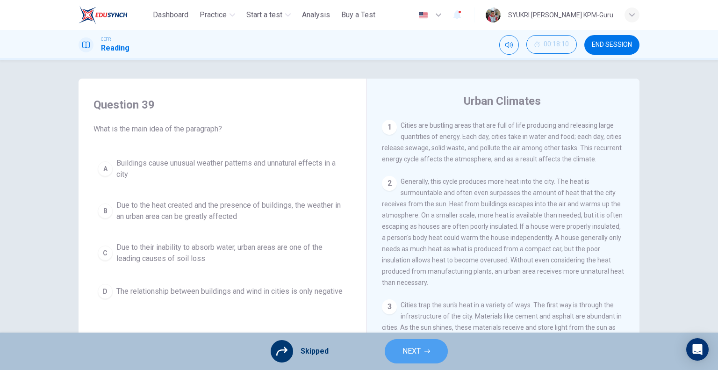
click at [419, 345] on span "NEXT" at bounding box center [411, 350] width 18 height 13
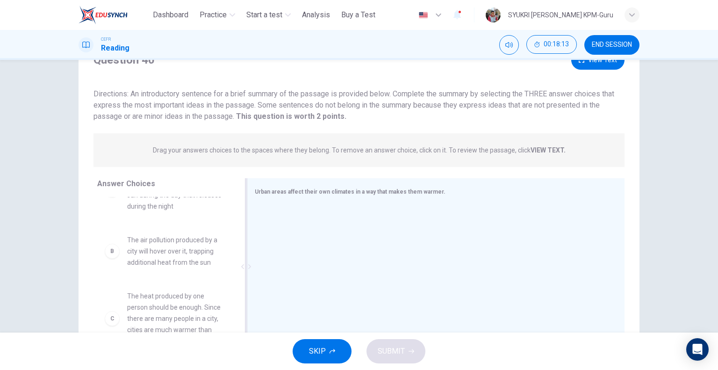
scroll to position [140, 0]
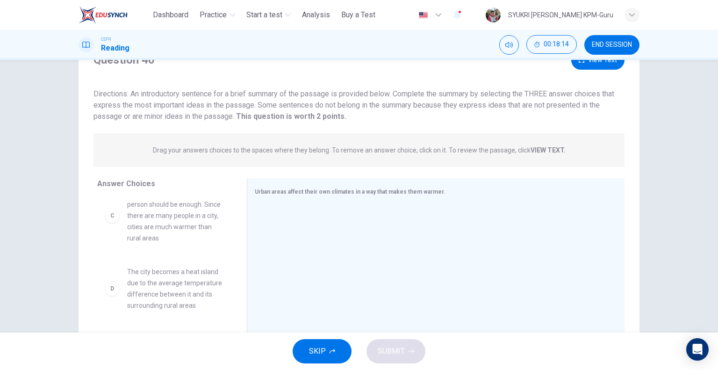
click at [332, 350] on icon "button" at bounding box center [333, 351] width 6 height 5
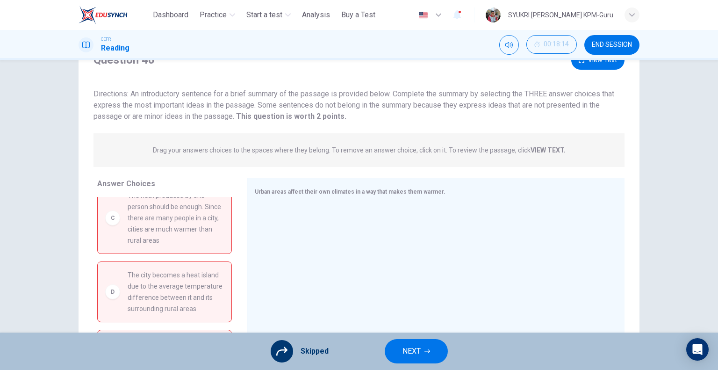
click at [410, 353] on span "NEXT" at bounding box center [411, 350] width 18 height 13
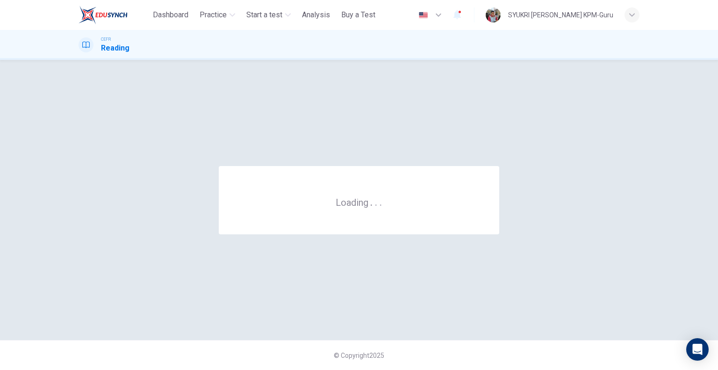
scroll to position [0, 0]
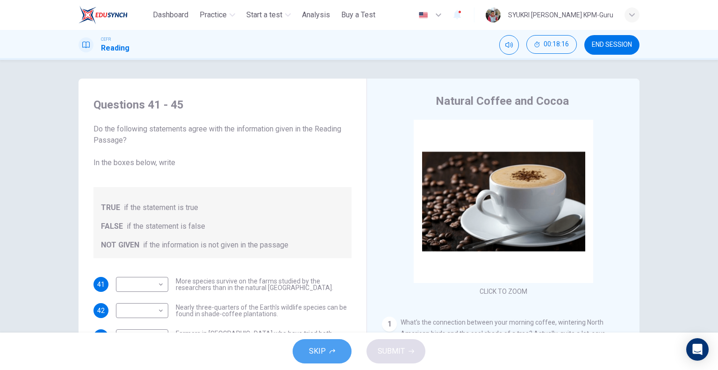
click at [323, 351] on span "SKIP" at bounding box center [317, 350] width 17 height 13
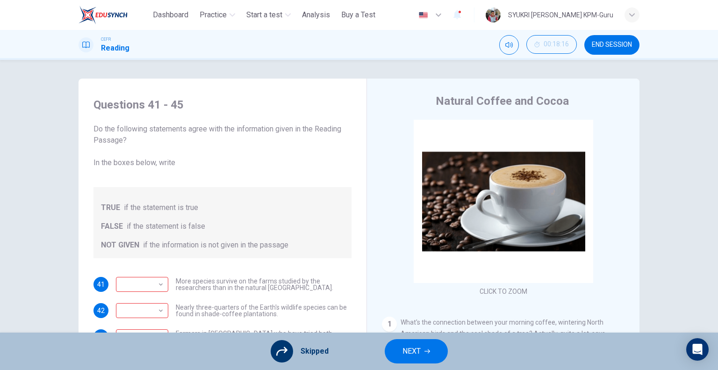
click at [418, 345] on span "NEXT" at bounding box center [411, 350] width 18 height 13
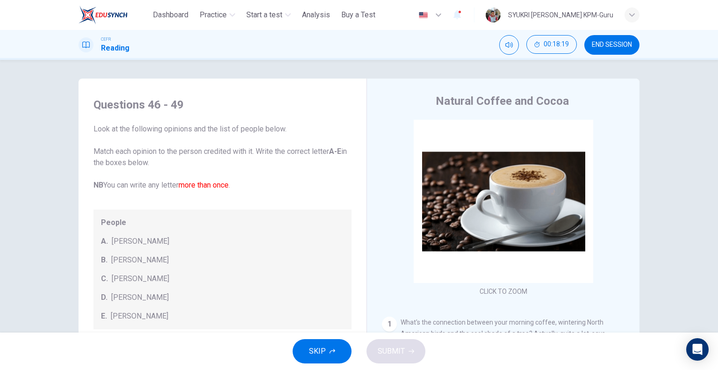
click at [330, 348] on icon "button" at bounding box center [333, 351] width 6 height 6
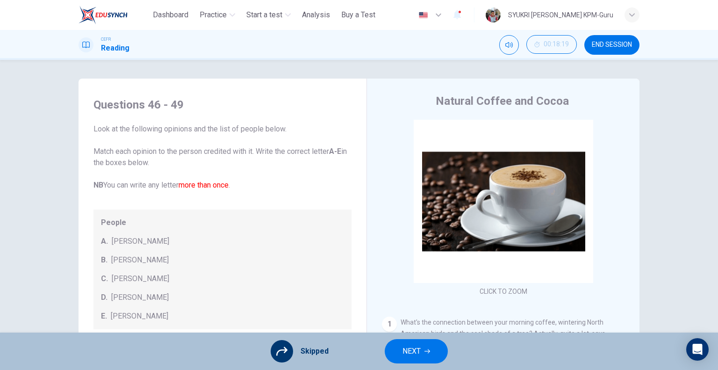
click at [427, 360] on button "NEXT" at bounding box center [416, 351] width 63 height 24
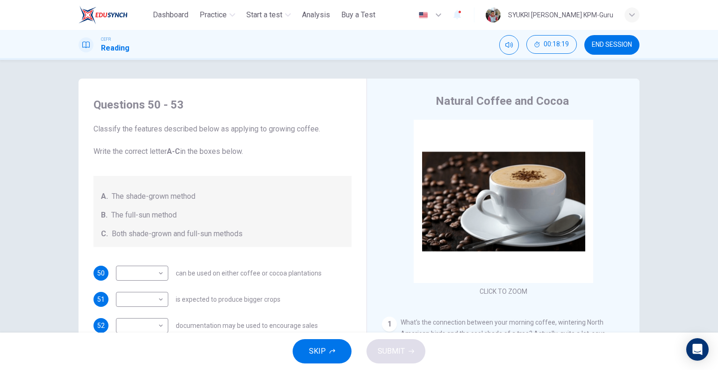
click at [331, 347] on button "SKIP" at bounding box center [322, 351] width 59 height 24
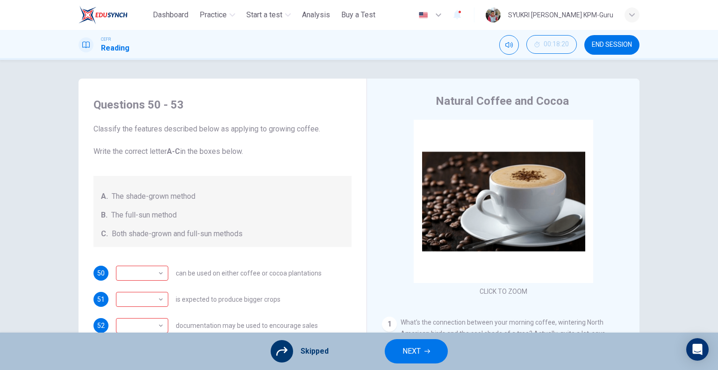
click at [419, 351] on span "NEXT" at bounding box center [411, 350] width 18 height 13
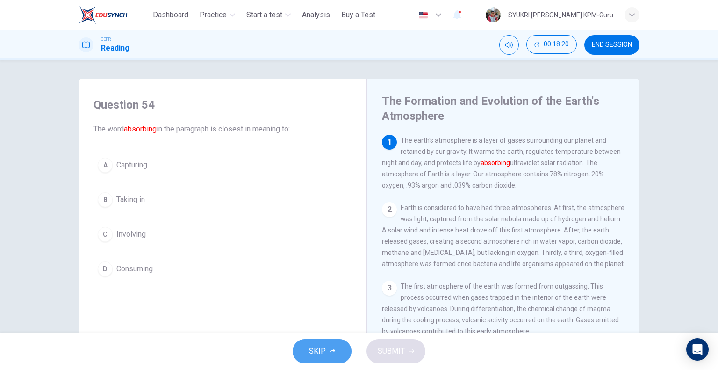
click at [326, 359] on button "SKIP" at bounding box center [322, 351] width 59 height 24
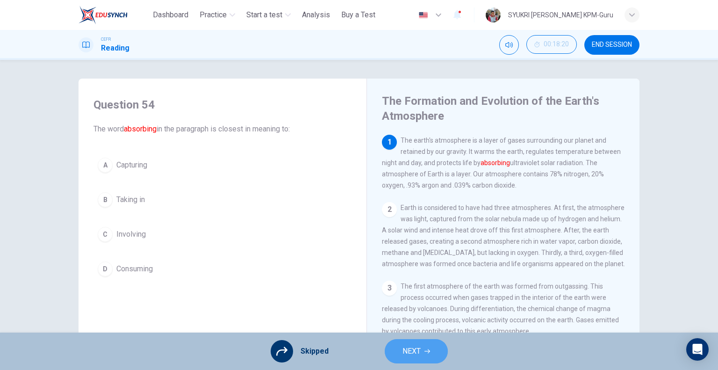
click at [403, 357] on span "NEXT" at bounding box center [411, 350] width 18 height 13
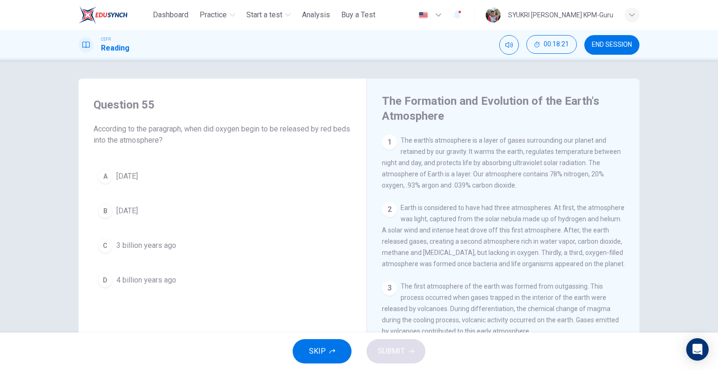
click at [327, 357] on button "SKIP" at bounding box center [322, 351] width 59 height 24
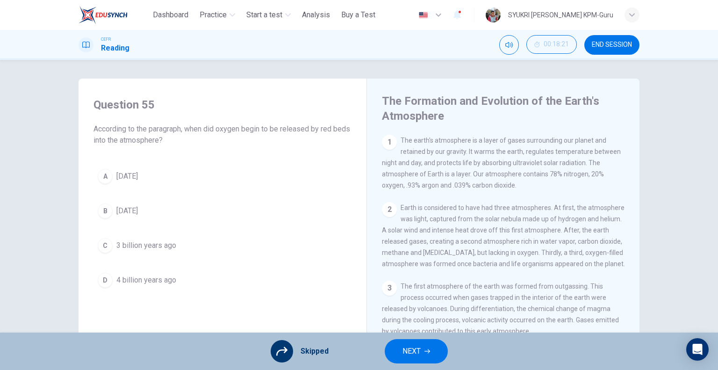
click at [403, 356] on span "NEXT" at bounding box center [411, 350] width 18 height 13
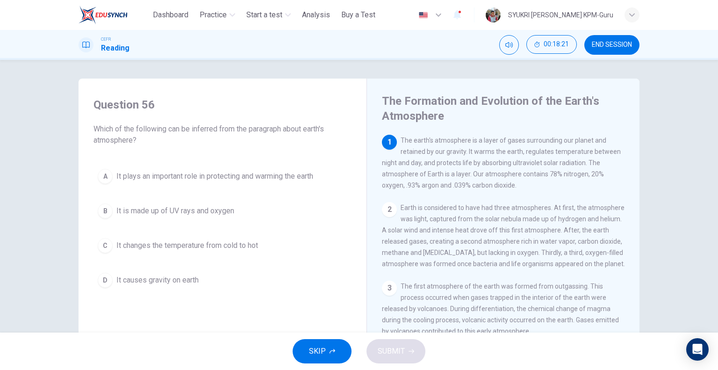
click at [355, 348] on div "SKIP SUBMIT" at bounding box center [359, 350] width 718 height 37
click at [348, 352] on button "SKIP" at bounding box center [322, 351] width 59 height 24
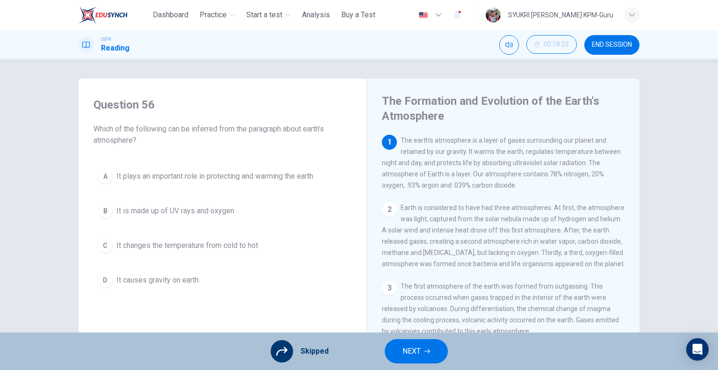
click at [426, 346] on button "NEXT" at bounding box center [416, 351] width 63 height 24
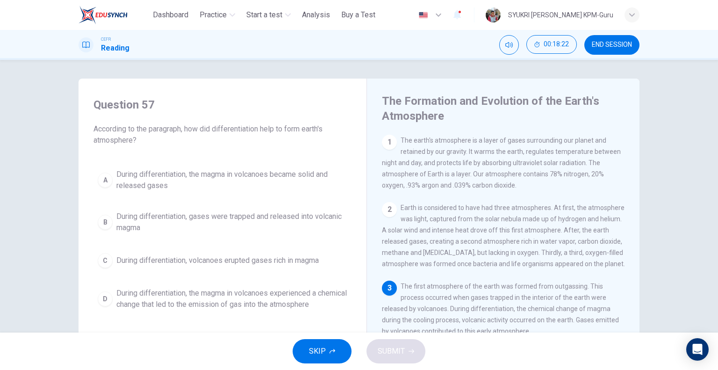
click at [353, 344] on div "SKIP SUBMIT" at bounding box center [359, 350] width 718 height 37
click at [337, 349] on button "SKIP" at bounding box center [322, 351] width 59 height 24
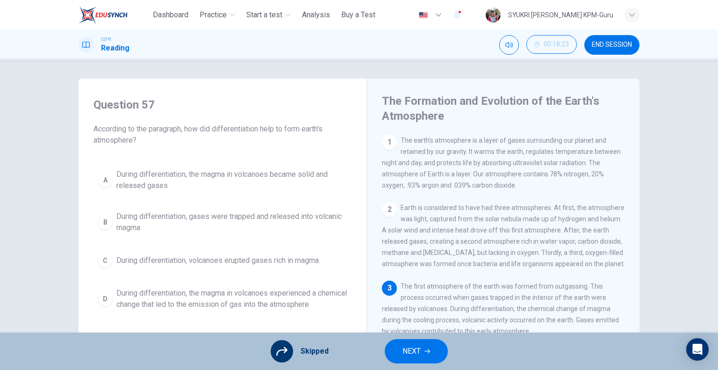
click at [556, 340] on div "Skipped NEXT" at bounding box center [359, 350] width 718 height 37
click at [412, 344] on span "NEXT" at bounding box center [411, 350] width 18 height 13
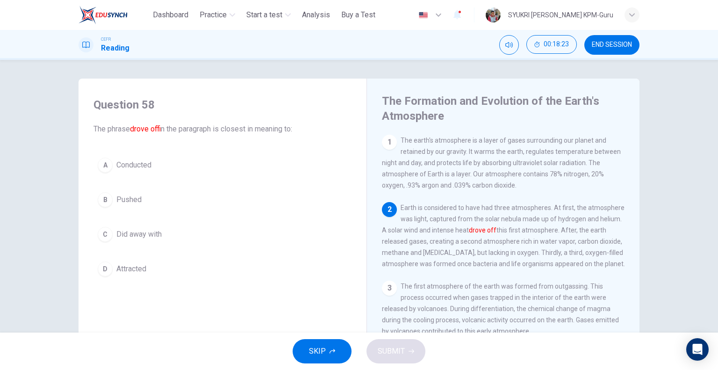
click at [318, 344] on span "SKIP" at bounding box center [317, 350] width 17 height 13
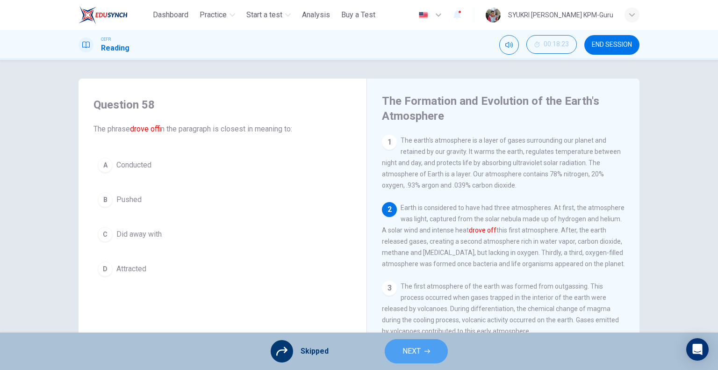
click at [405, 351] on span "NEXT" at bounding box center [411, 350] width 18 height 13
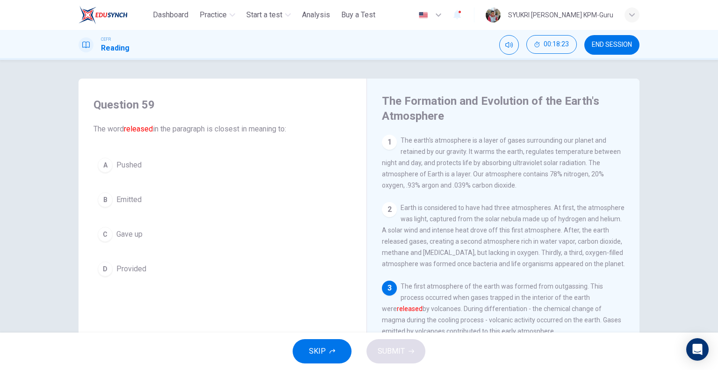
click at [324, 348] on span "SKIP" at bounding box center [317, 350] width 17 height 13
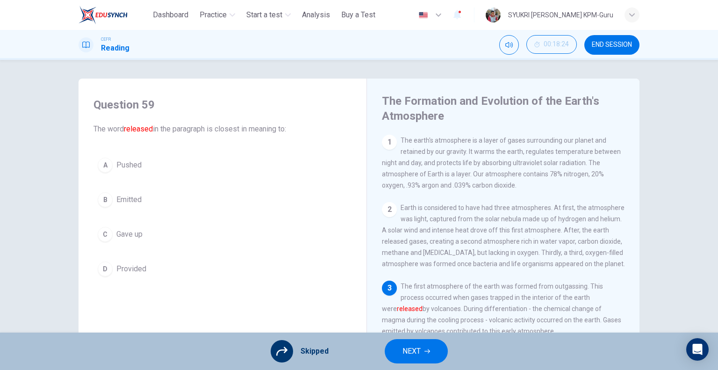
click at [417, 352] on span "NEXT" at bounding box center [411, 350] width 18 height 13
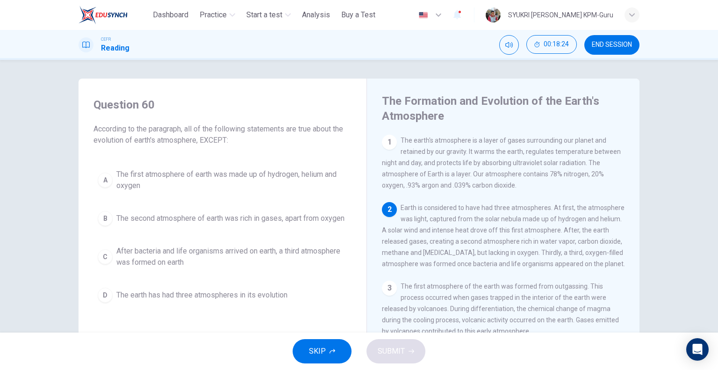
click at [341, 348] on button "SKIP" at bounding box center [322, 351] width 59 height 24
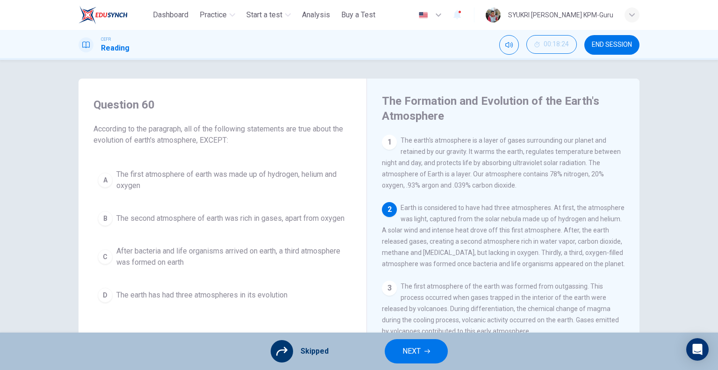
click at [421, 359] on button "NEXT" at bounding box center [416, 351] width 63 height 24
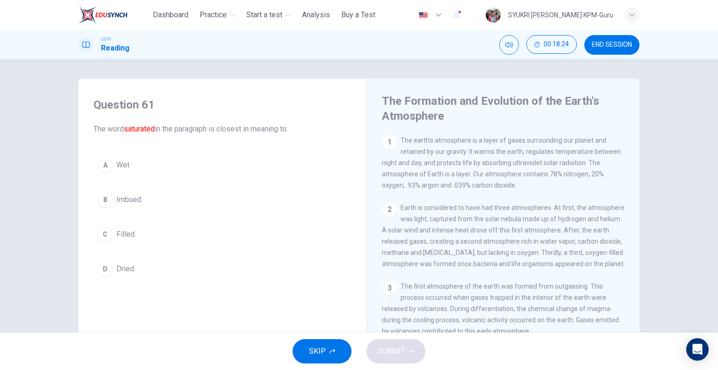
click at [337, 342] on button "SKIP" at bounding box center [322, 351] width 59 height 24
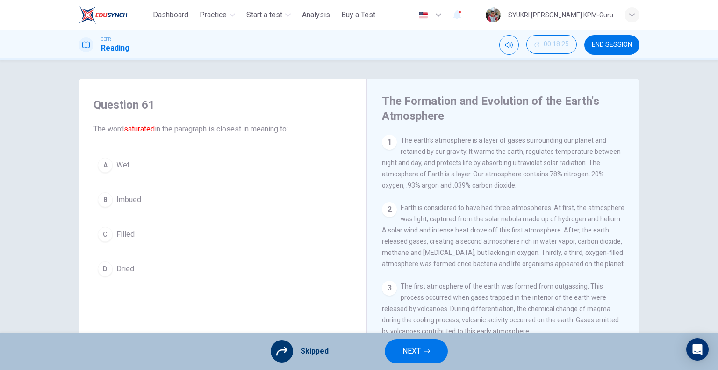
click at [404, 348] on span "NEXT" at bounding box center [411, 350] width 18 height 13
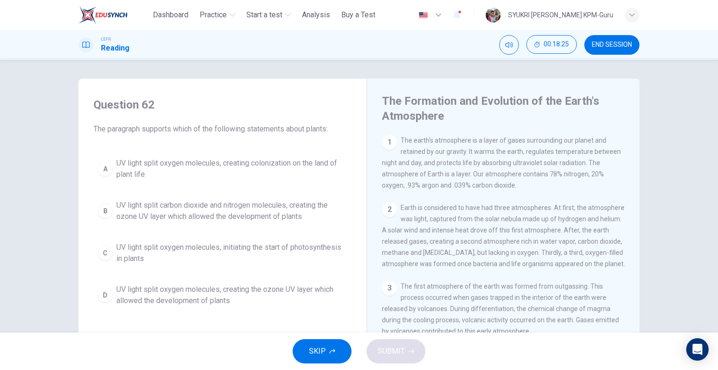
click at [326, 344] on button "SKIP" at bounding box center [322, 351] width 59 height 24
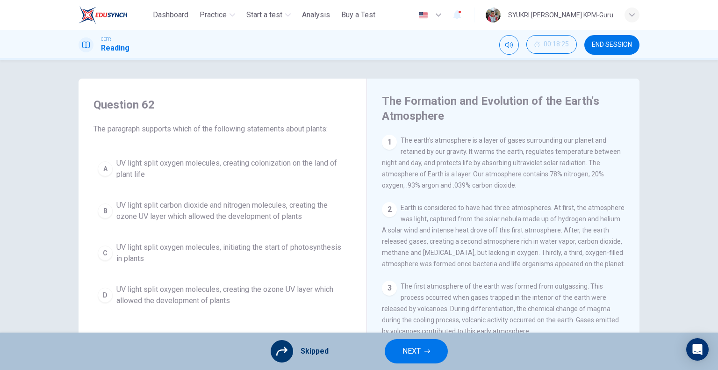
click at [393, 351] on button "NEXT" at bounding box center [416, 351] width 63 height 24
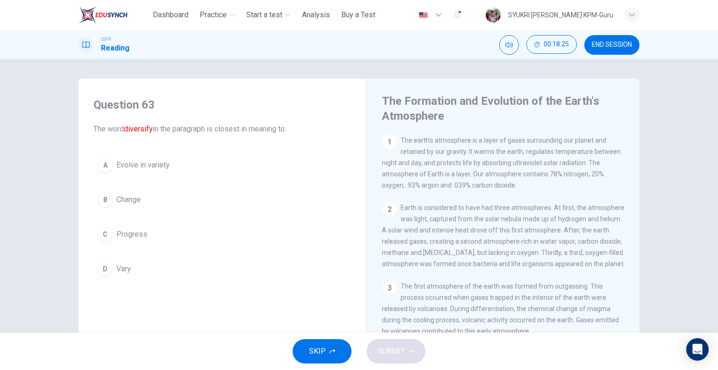
click at [312, 352] on span "SKIP" at bounding box center [317, 350] width 17 height 13
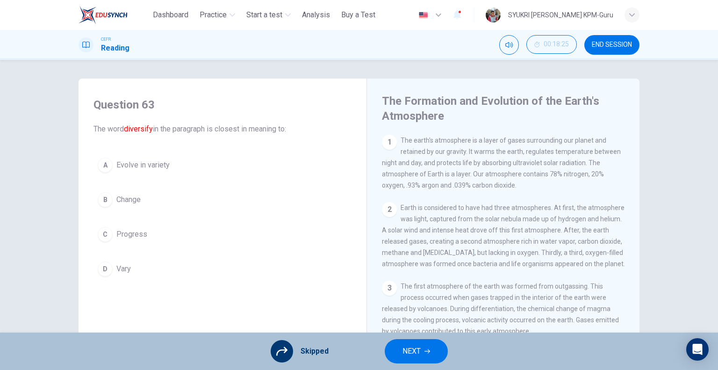
click at [416, 354] on span "NEXT" at bounding box center [411, 350] width 18 height 13
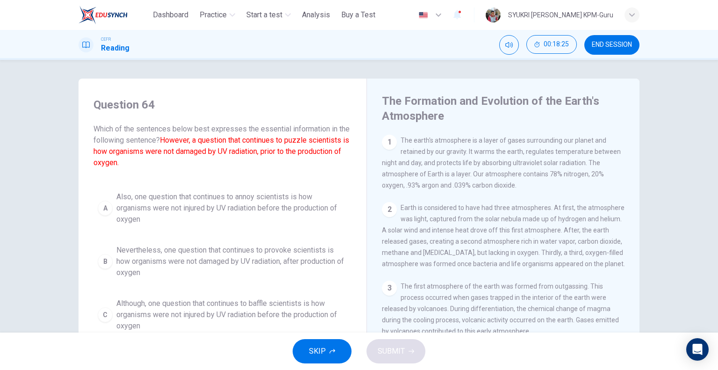
click at [314, 354] on span "SKIP" at bounding box center [317, 350] width 17 height 13
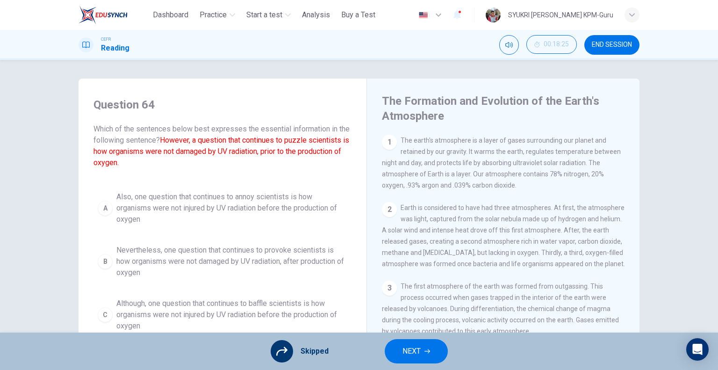
click at [401, 355] on button "NEXT" at bounding box center [416, 351] width 63 height 24
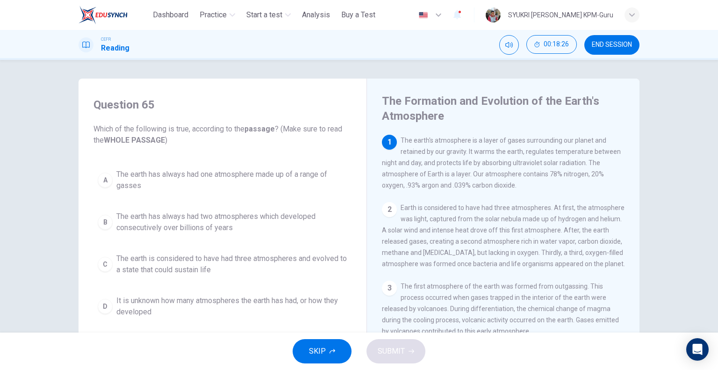
click at [322, 354] on span "SKIP" at bounding box center [317, 350] width 17 height 13
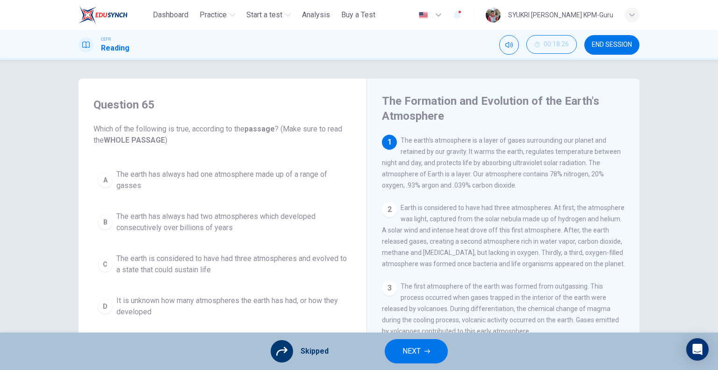
click at [415, 344] on span "NEXT" at bounding box center [411, 350] width 18 height 13
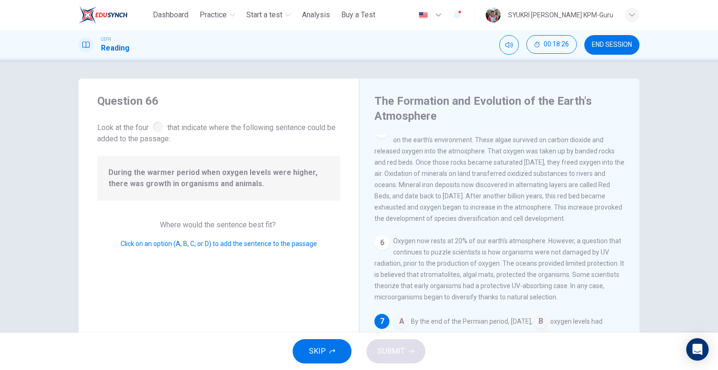
scroll to position [340, 0]
click at [320, 345] on span "SKIP" at bounding box center [317, 350] width 17 height 13
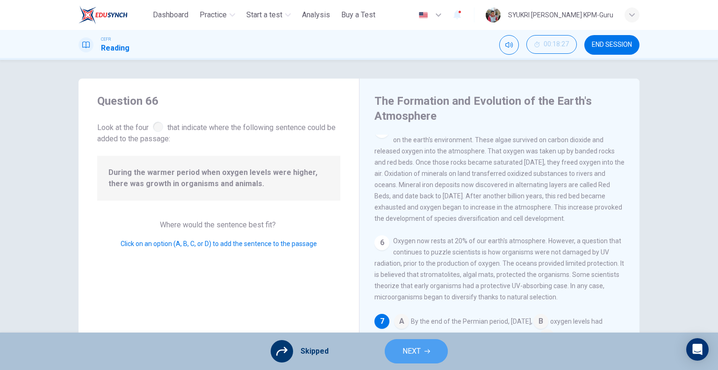
click at [410, 344] on button "NEXT" at bounding box center [416, 351] width 63 height 24
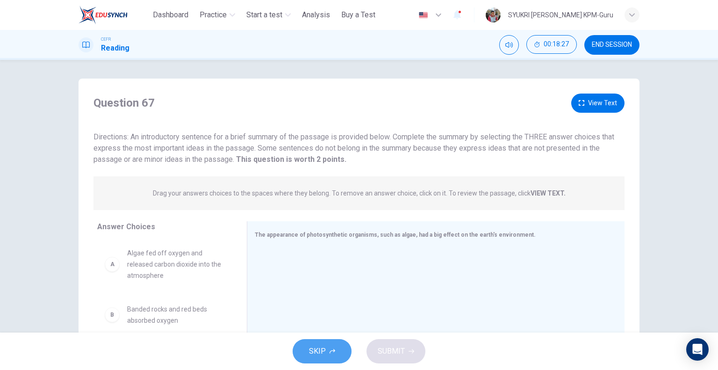
click at [312, 354] on span "SKIP" at bounding box center [317, 350] width 17 height 13
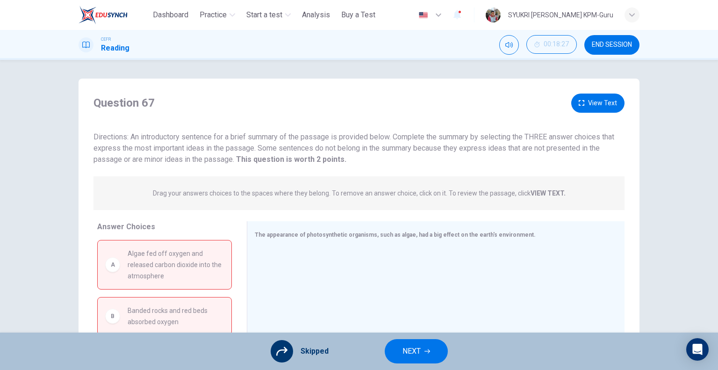
click at [411, 356] on span "NEXT" at bounding box center [411, 350] width 18 height 13
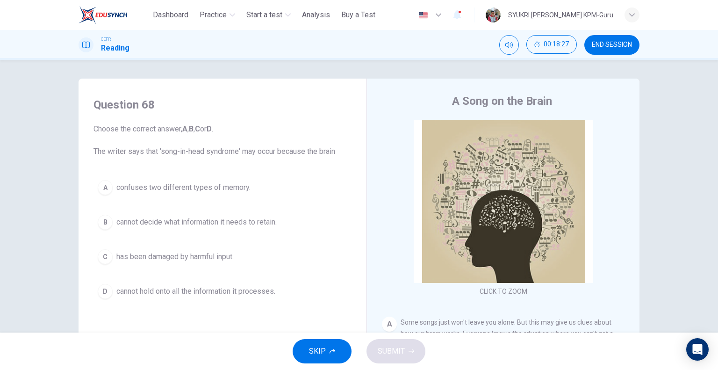
click at [333, 353] on icon "button" at bounding box center [333, 351] width 6 height 6
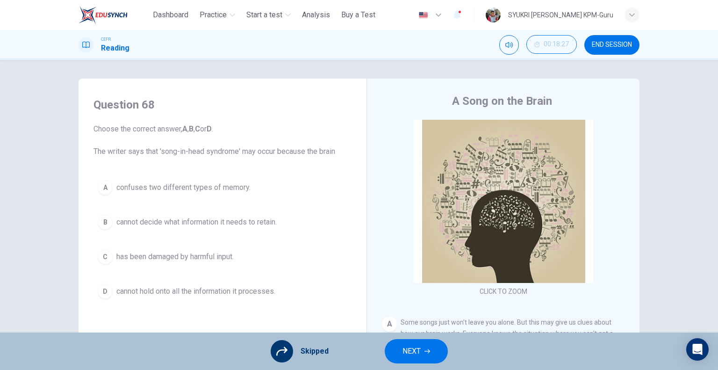
click at [401, 351] on button "NEXT" at bounding box center [416, 351] width 63 height 24
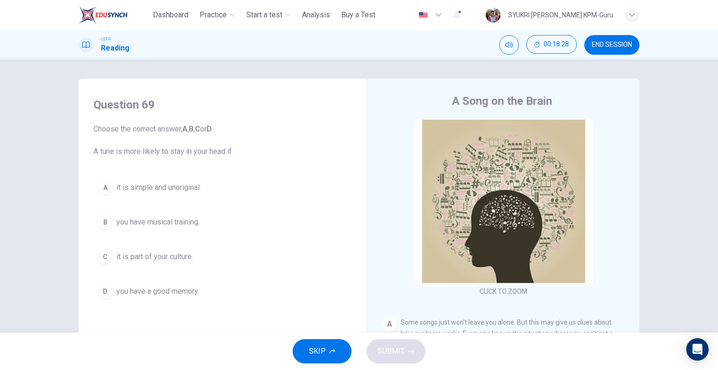
click at [308, 345] on button "SKIP" at bounding box center [322, 351] width 59 height 24
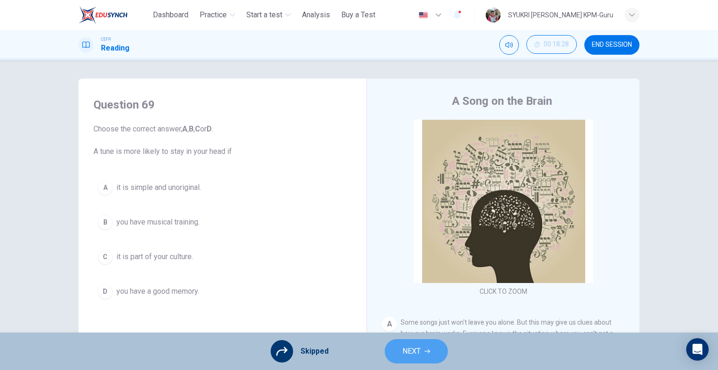
click at [408, 351] on span "NEXT" at bounding box center [411, 350] width 18 height 13
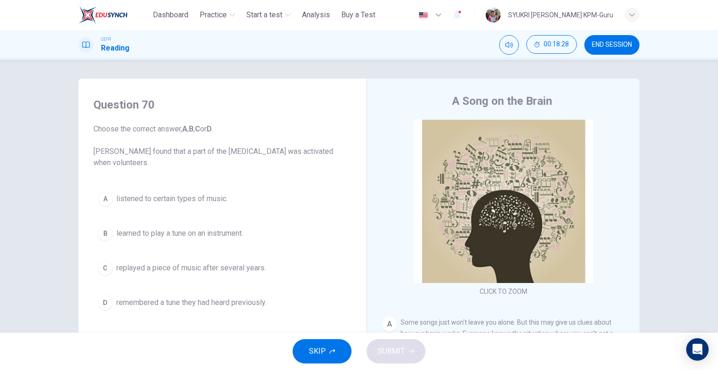
click at [316, 359] on button "SKIP" at bounding box center [322, 351] width 59 height 24
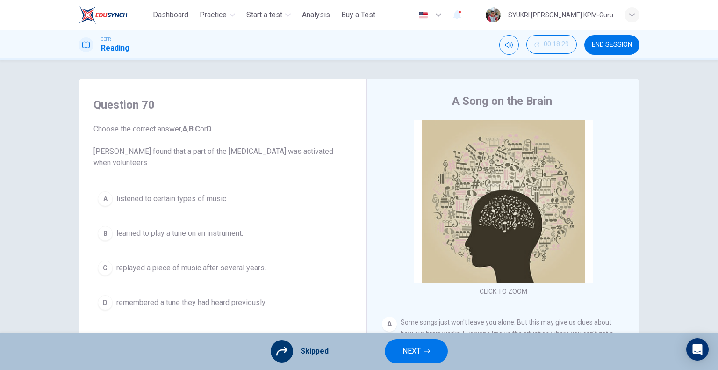
click at [411, 354] on span "NEXT" at bounding box center [411, 350] width 18 height 13
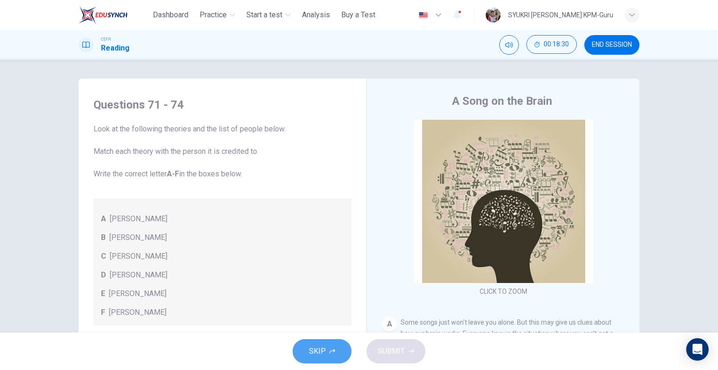
click at [317, 354] on span "SKIP" at bounding box center [317, 350] width 17 height 13
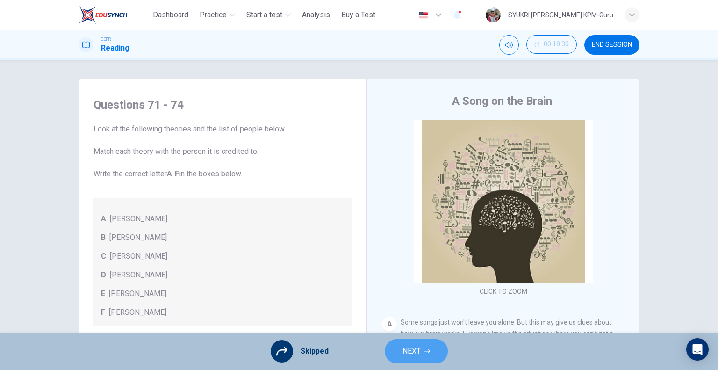
click at [419, 350] on span "NEXT" at bounding box center [411, 350] width 18 height 13
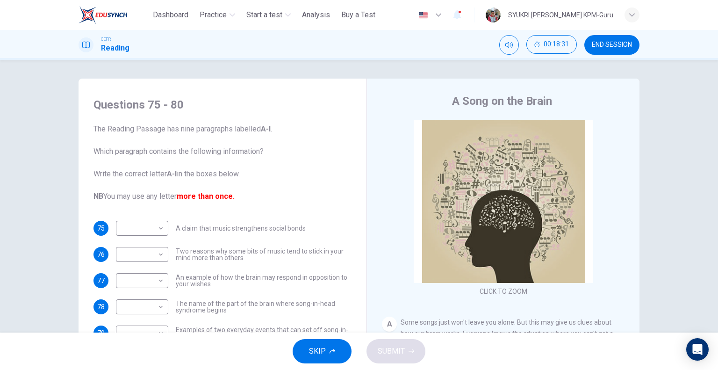
click at [308, 345] on button "SKIP" at bounding box center [322, 351] width 59 height 24
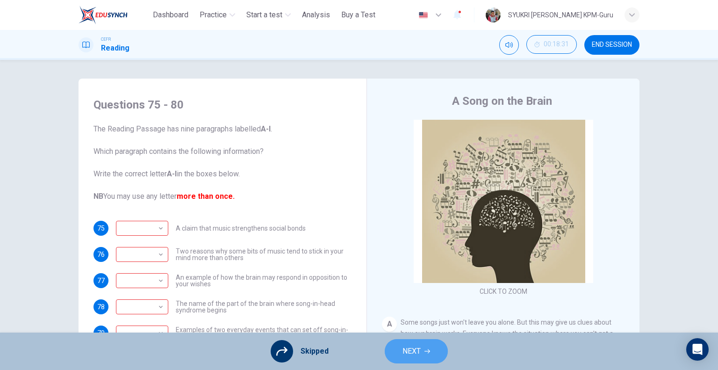
click at [415, 354] on span "NEXT" at bounding box center [411, 350] width 18 height 13
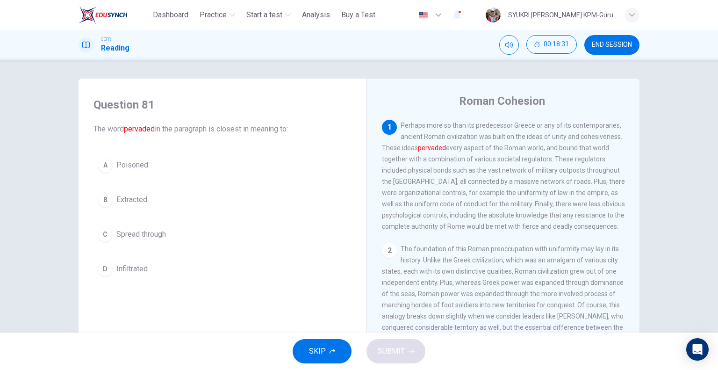
click at [314, 353] on span "SKIP" at bounding box center [317, 350] width 17 height 13
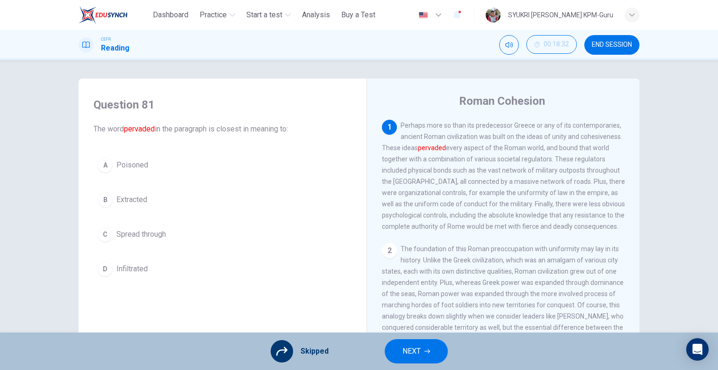
click at [392, 353] on button "NEXT" at bounding box center [416, 351] width 63 height 24
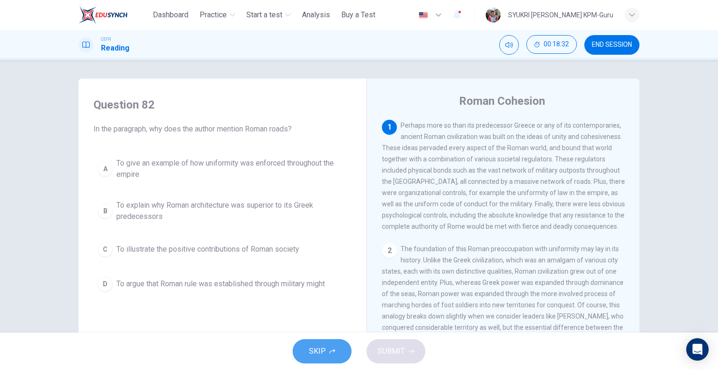
drag, startPoint x: 308, startPoint y: 345, endPoint x: 325, endPoint y: 345, distance: 16.8
click at [309, 345] on button "SKIP" at bounding box center [322, 351] width 59 height 24
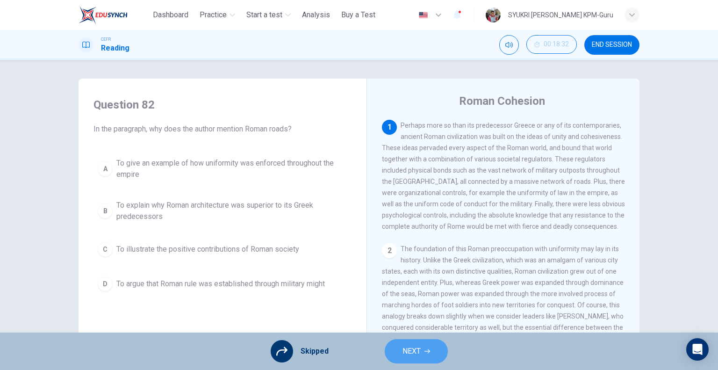
click at [404, 350] on span "NEXT" at bounding box center [411, 350] width 18 height 13
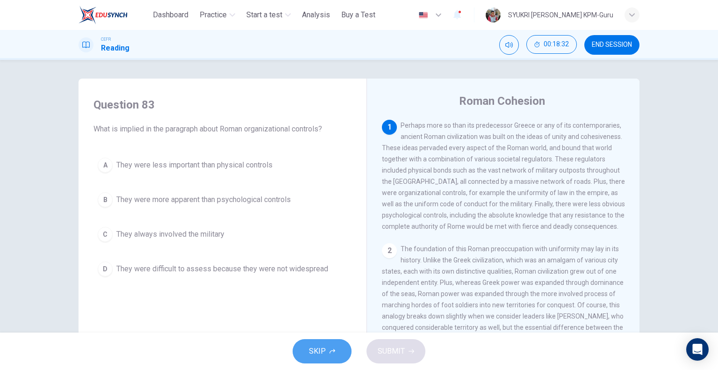
click at [328, 349] on button "SKIP" at bounding box center [322, 351] width 59 height 24
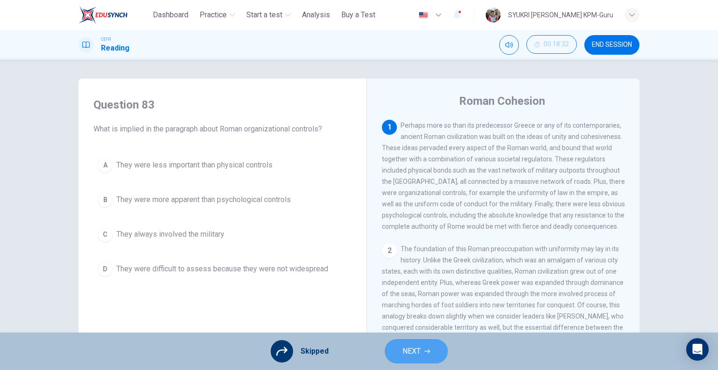
click at [396, 348] on button "NEXT" at bounding box center [416, 351] width 63 height 24
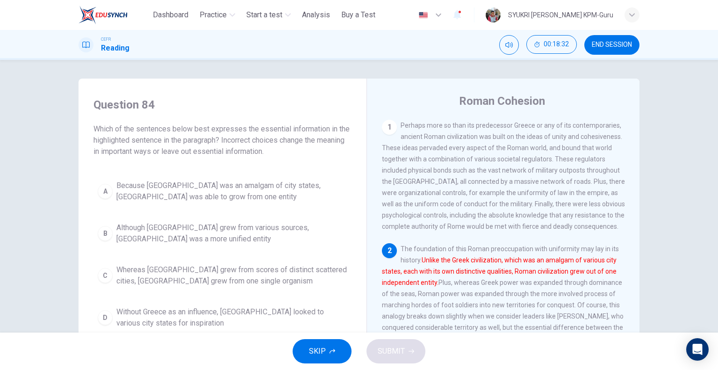
click at [315, 356] on span "SKIP" at bounding box center [317, 350] width 17 height 13
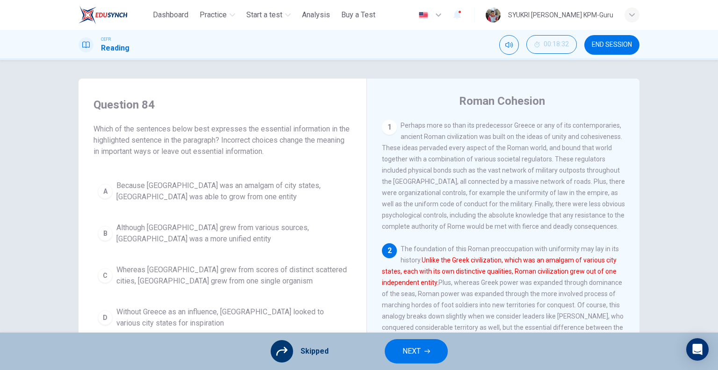
click at [413, 355] on span "NEXT" at bounding box center [411, 350] width 18 height 13
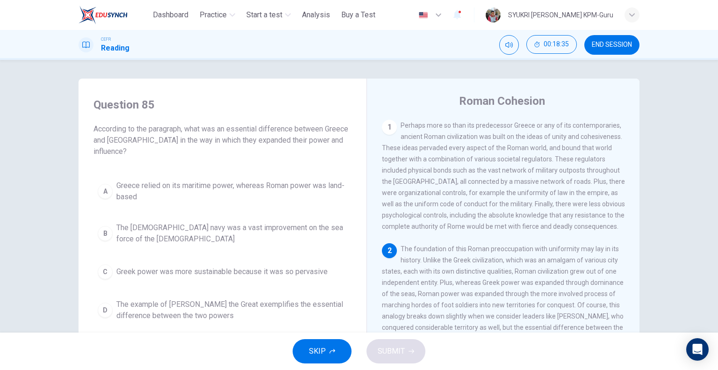
click at [330, 349] on icon "button" at bounding box center [333, 351] width 6 height 6
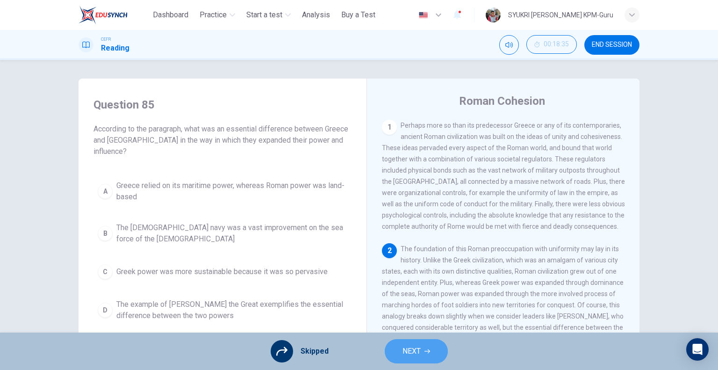
click at [408, 360] on button "NEXT" at bounding box center [416, 351] width 63 height 24
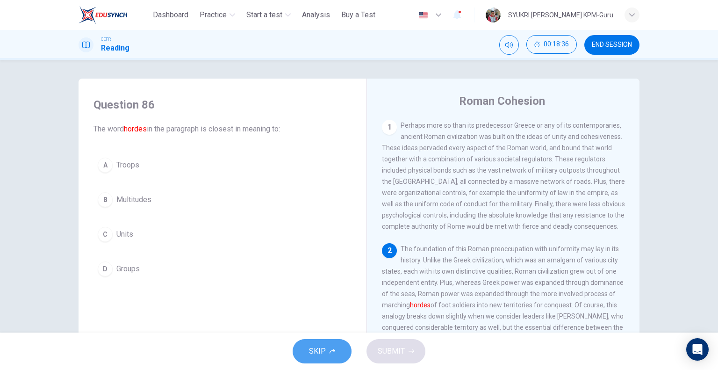
click at [316, 348] on span "SKIP" at bounding box center [317, 350] width 17 height 13
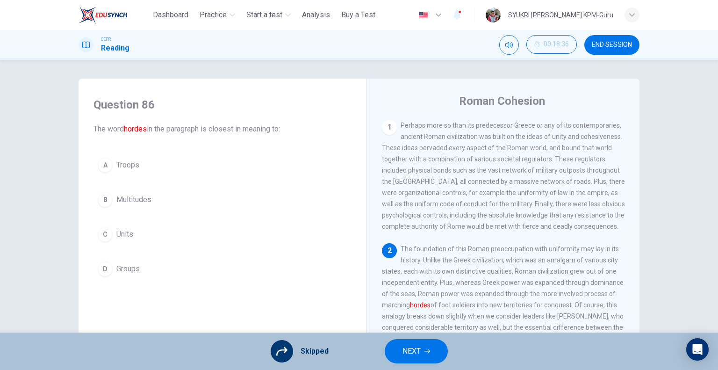
click at [397, 353] on button "NEXT" at bounding box center [416, 351] width 63 height 24
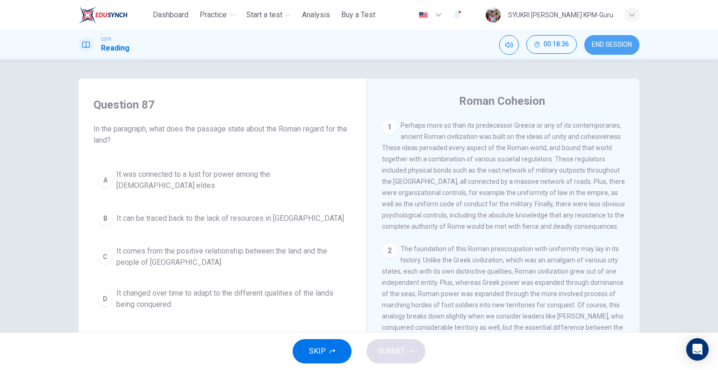
click at [618, 41] on span "END SESSION" at bounding box center [612, 44] width 40 height 7
